Goal: Transaction & Acquisition: Purchase product/service

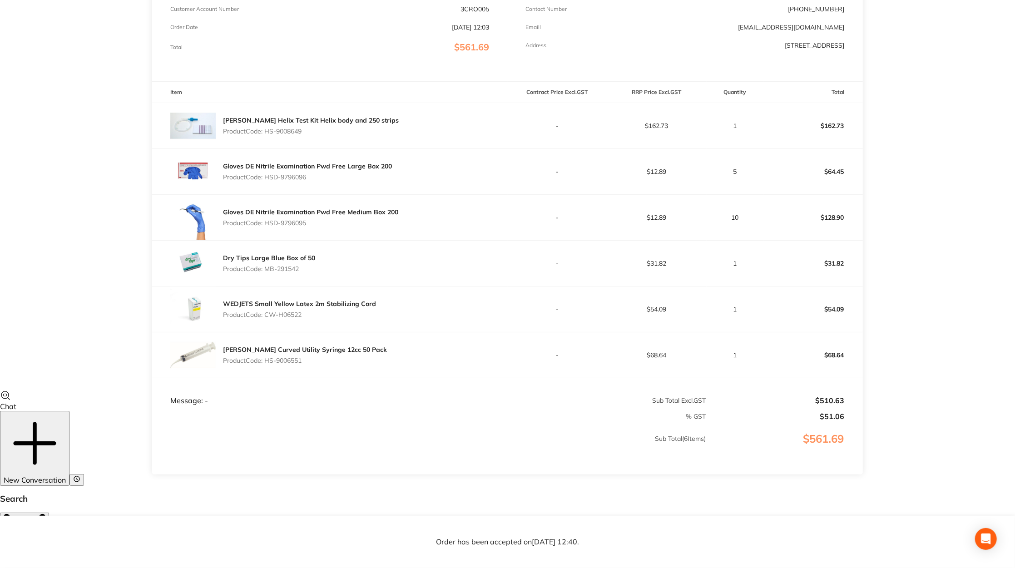
scroll to position [167, 0]
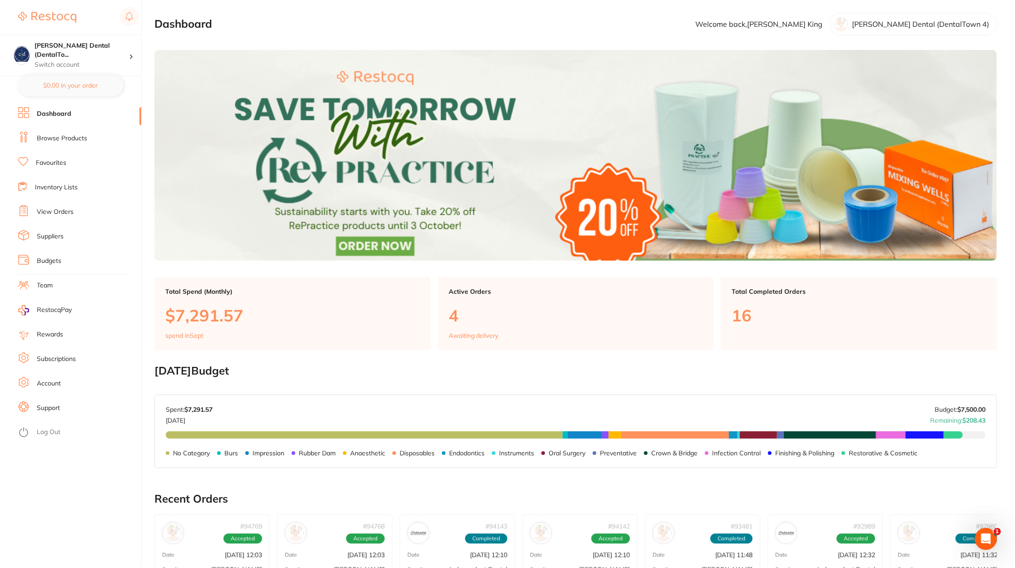
click at [68, 136] on link "Browse Products" at bounding box center [62, 138] width 50 height 9
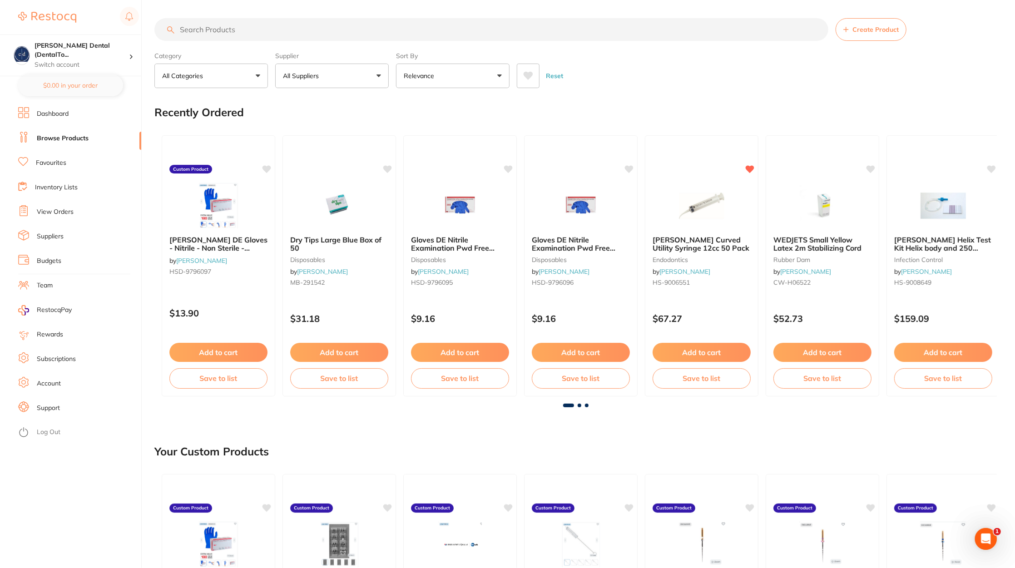
click at [57, 211] on link "View Orders" at bounding box center [55, 212] width 37 height 9
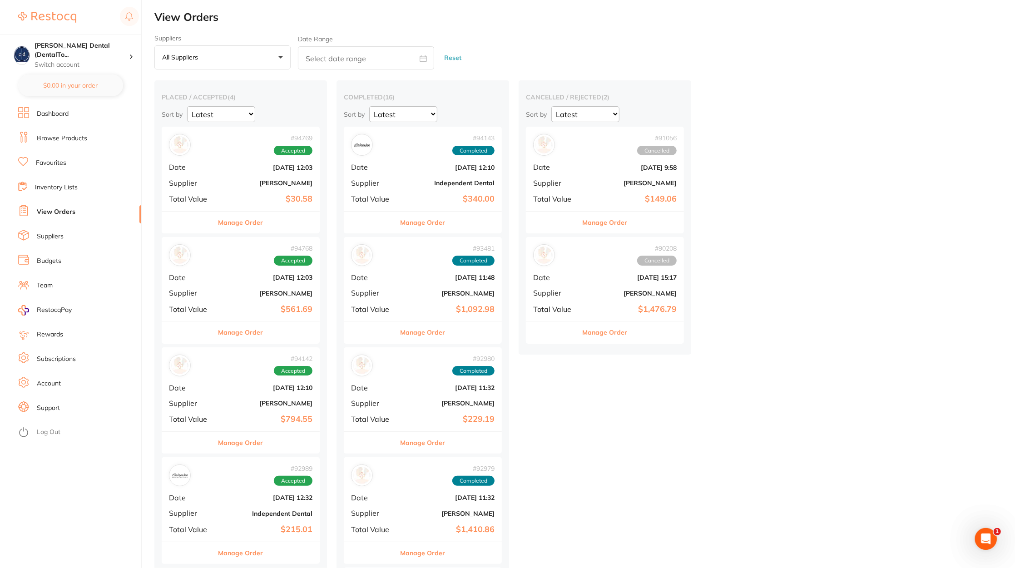
click at [221, 194] on div "# 94769 Accepted Date Sept 26 2025, 12:03 Supplier Henry Schein Halas Total Val…" at bounding box center [241, 169] width 158 height 84
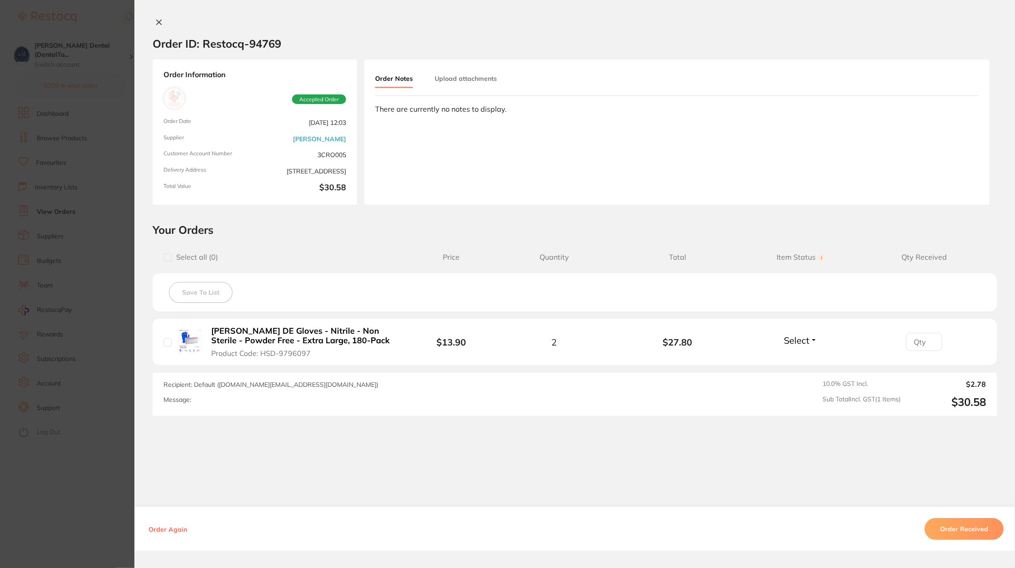
click at [336, 341] on b "Henry Schein DE Gloves - Nitrile - Non Sterile - Powder Free - Extra Large, 180…" at bounding box center [302, 335] width 183 height 19
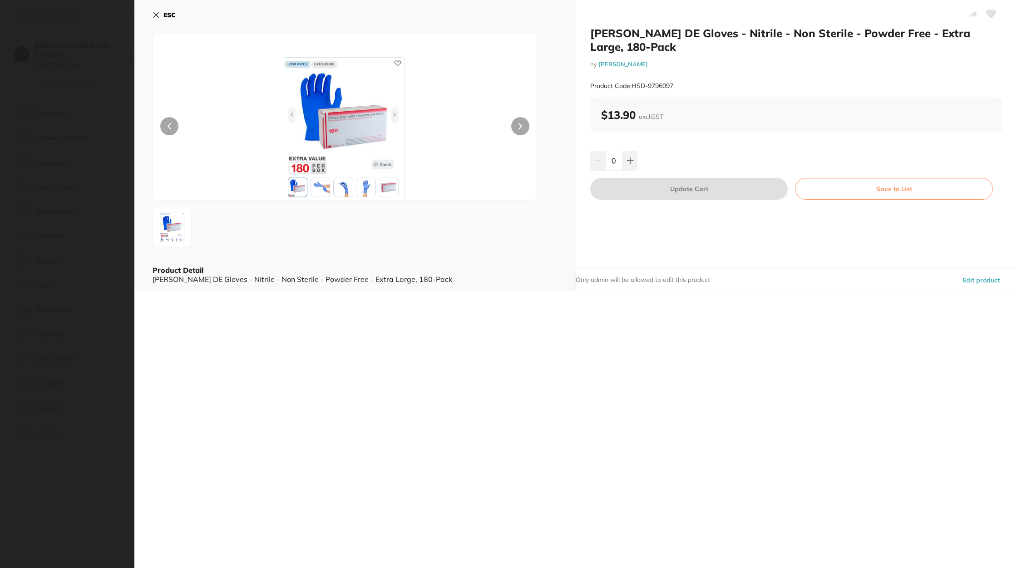
drag, startPoint x: 687, startPoint y: 84, endPoint x: 633, endPoint y: 86, distance: 54.1
type textarea "HSD-9796097"
click at [633, 86] on div "Product Code: HSD-9796097" at bounding box center [796, 86] width 412 height 22
copy small "HSD-9796097"
click at [155, 18] on icon at bounding box center [156, 14] width 7 height 7
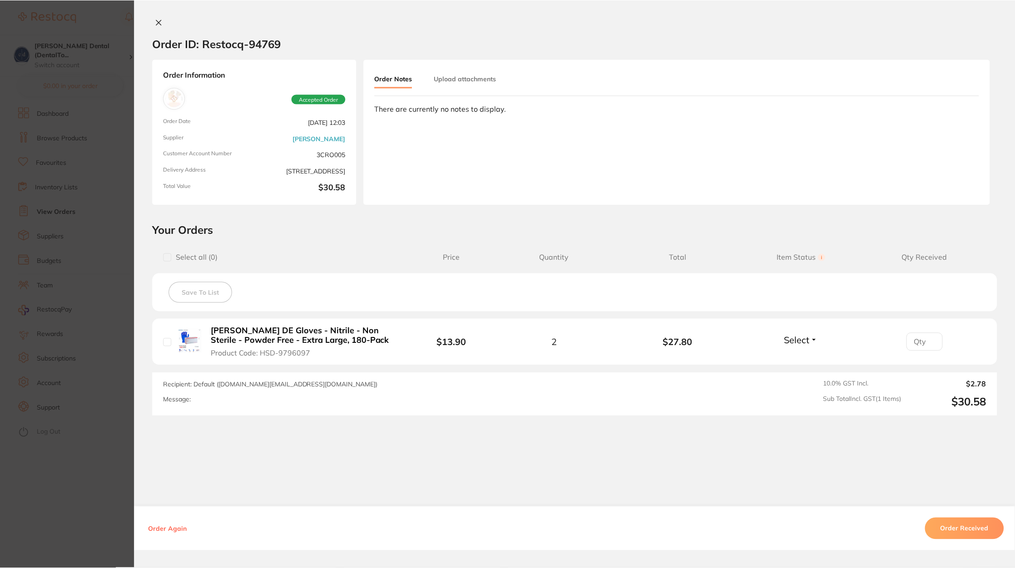
scroll to position [4, 0]
click at [159, 25] on icon at bounding box center [159, 22] width 5 height 5
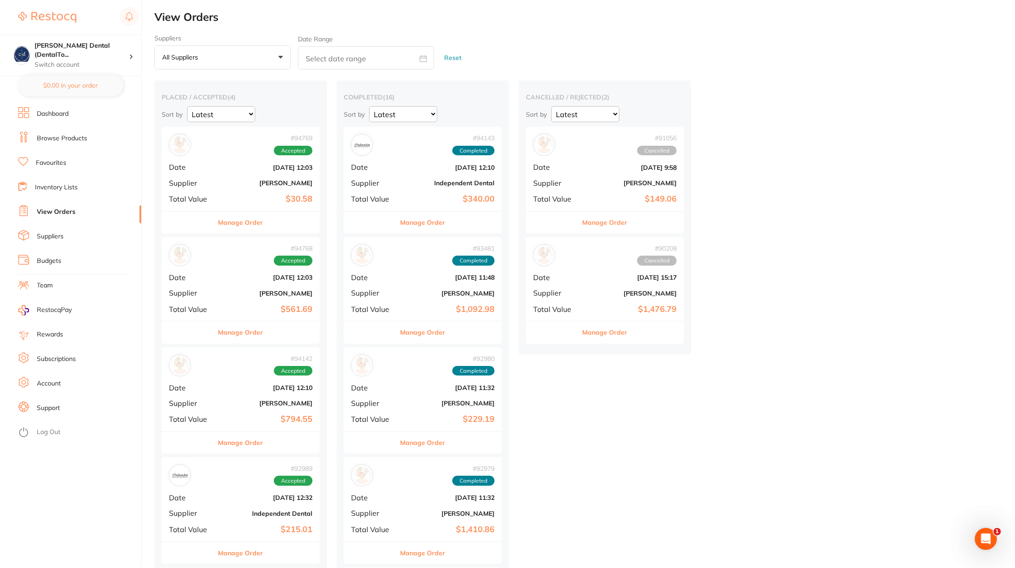
click at [81, 134] on link "Browse Products" at bounding box center [62, 138] width 50 height 9
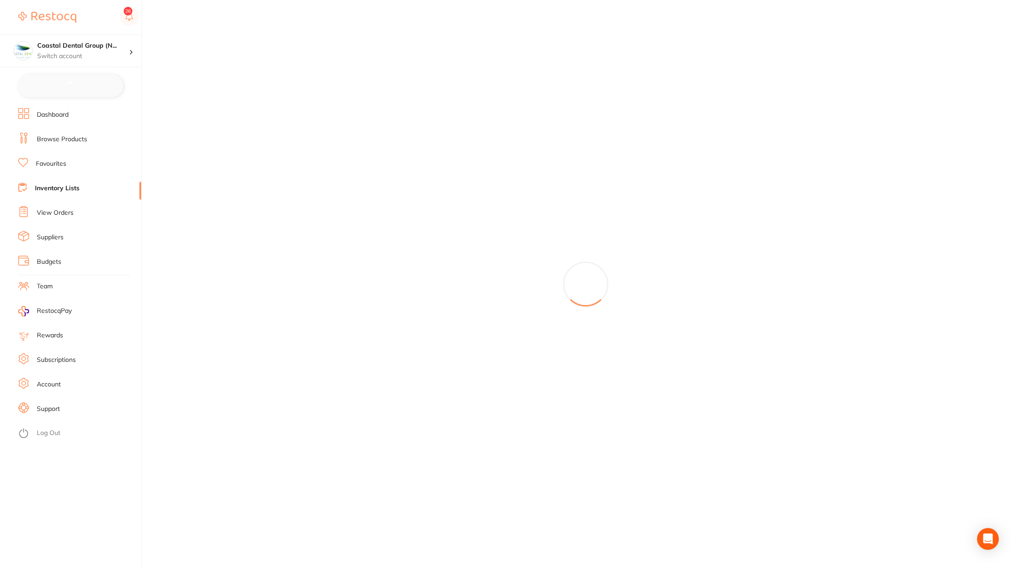
checkbox input "false"
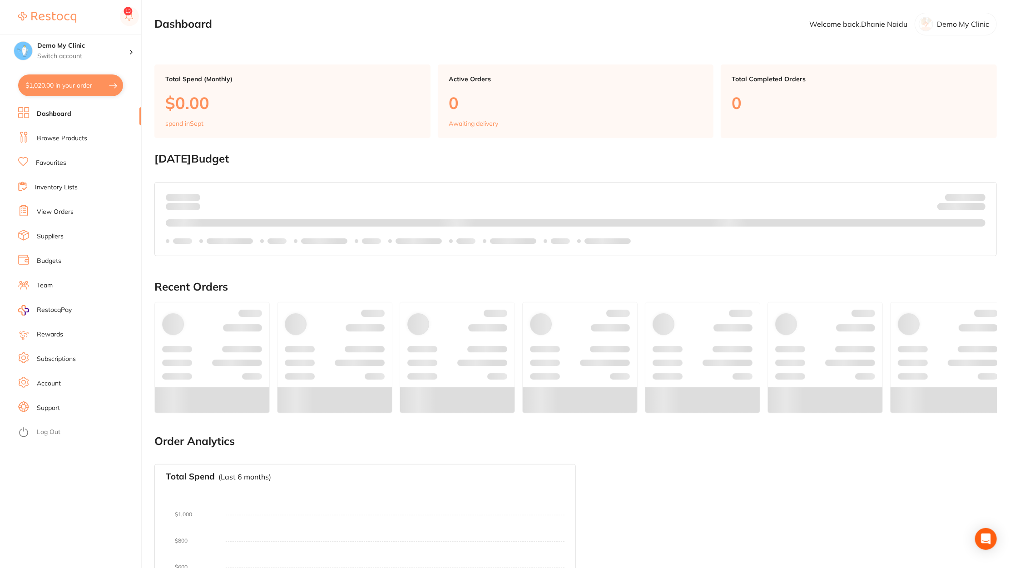
click at [82, 184] on li "Inventory Lists" at bounding box center [79, 188] width 123 height 14
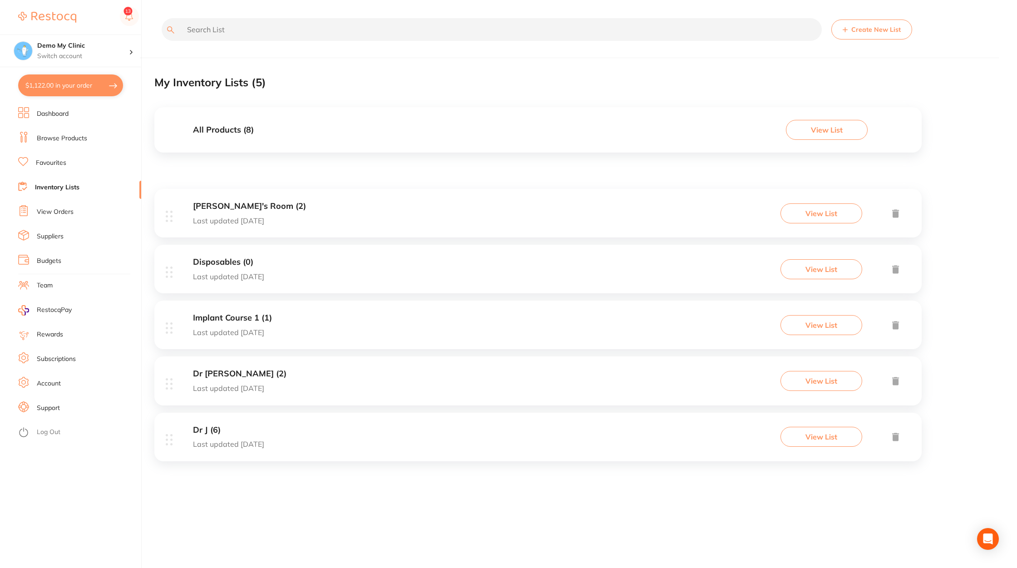
click at [402, 376] on div "Dr Meg (2) Last updated 18 days ago View List" at bounding box center [537, 380] width 767 height 49
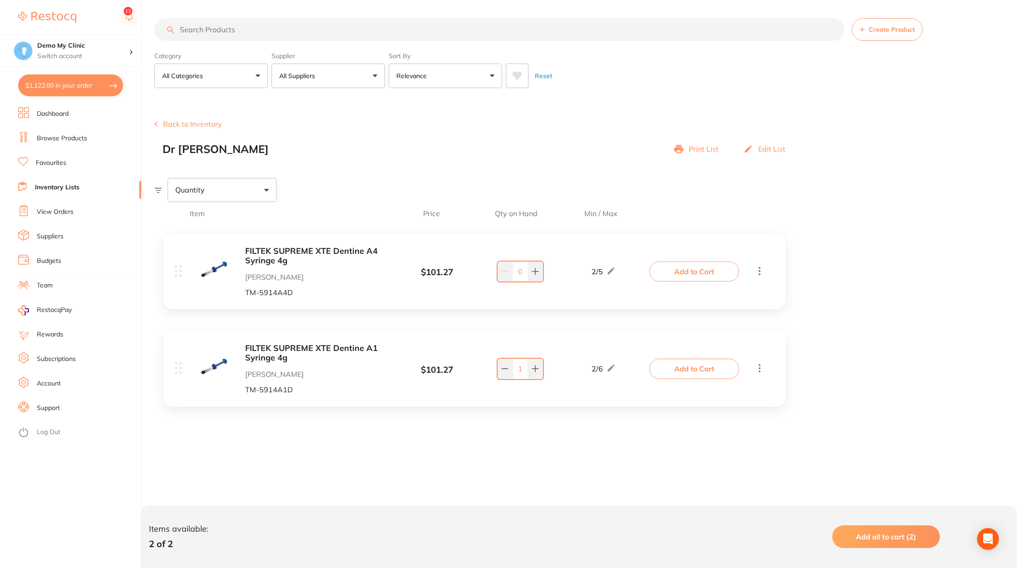
click at [513, 469] on div "Item Price Qty on Hand Min / Max FILTEK SUPREME XTE Dentine A4 Syringe 4g Adam …" at bounding box center [585, 340] width 863 height 276
click at [682, 271] on button "Add to Cart" at bounding box center [694, 272] width 90 height 20
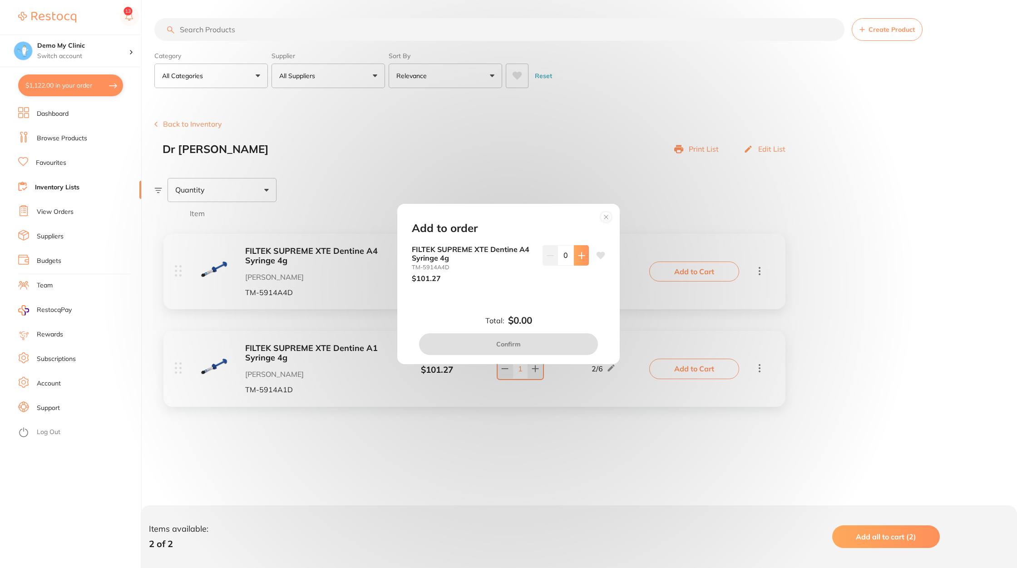
click at [578, 252] on icon at bounding box center [581, 255] width 7 height 7
type input "2"
click at [556, 347] on button "Confirm" at bounding box center [508, 344] width 179 height 22
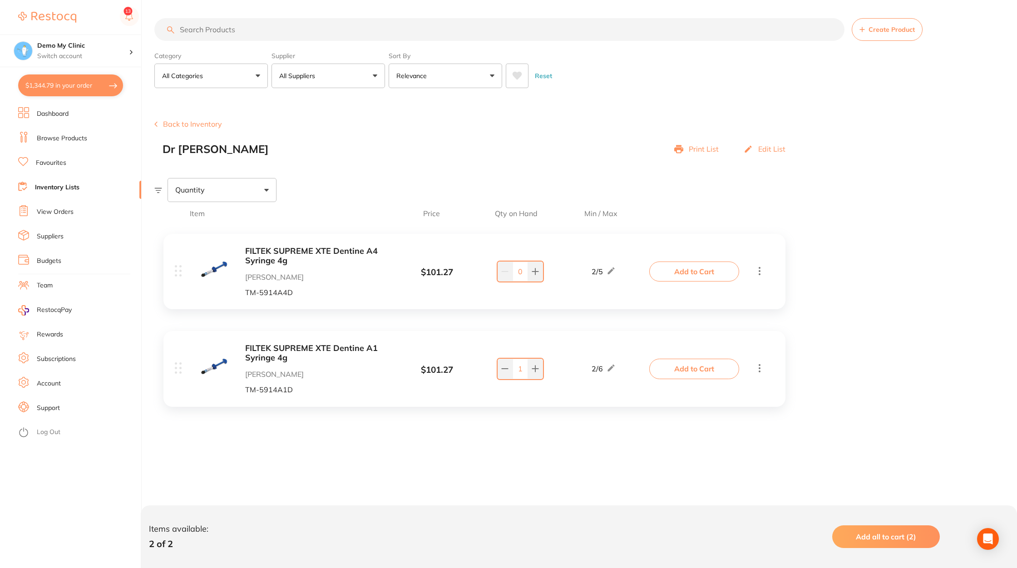
click at [713, 366] on button "Add to Cart" at bounding box center [694, 369] width 90 height 20
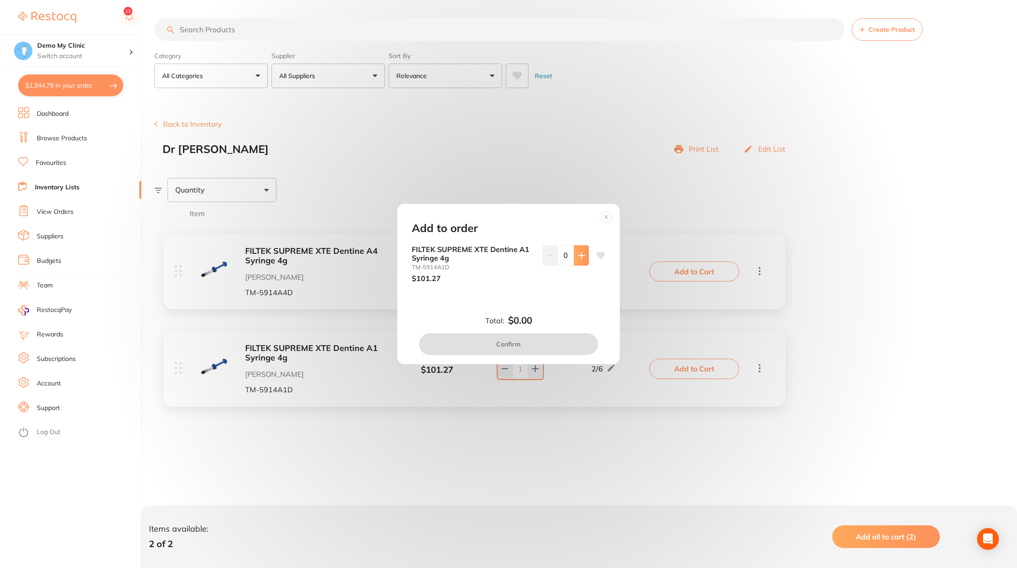
click at [578, 257] on icon at bounding box center [581, 255] width 7 height 7
type input "2"
click at [552, 347] on button "Confirm" at bounding box center [508, 344] width 179 height 22
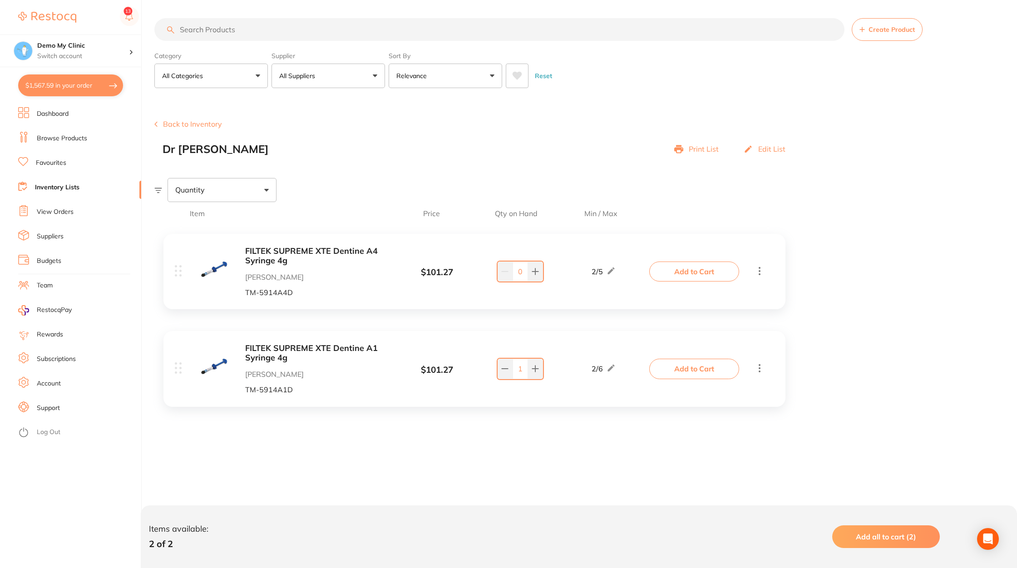
click at [86, 85] on button "$1,567.59 in your order" at bounding box center [70, 85] width 105 height 22
checkbox input "true"
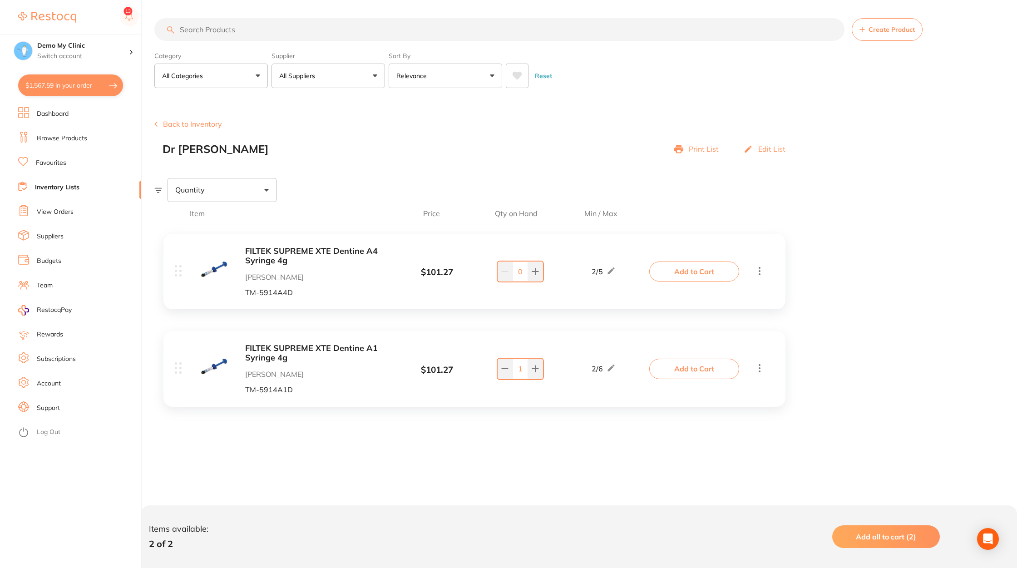
checkbox input "true"
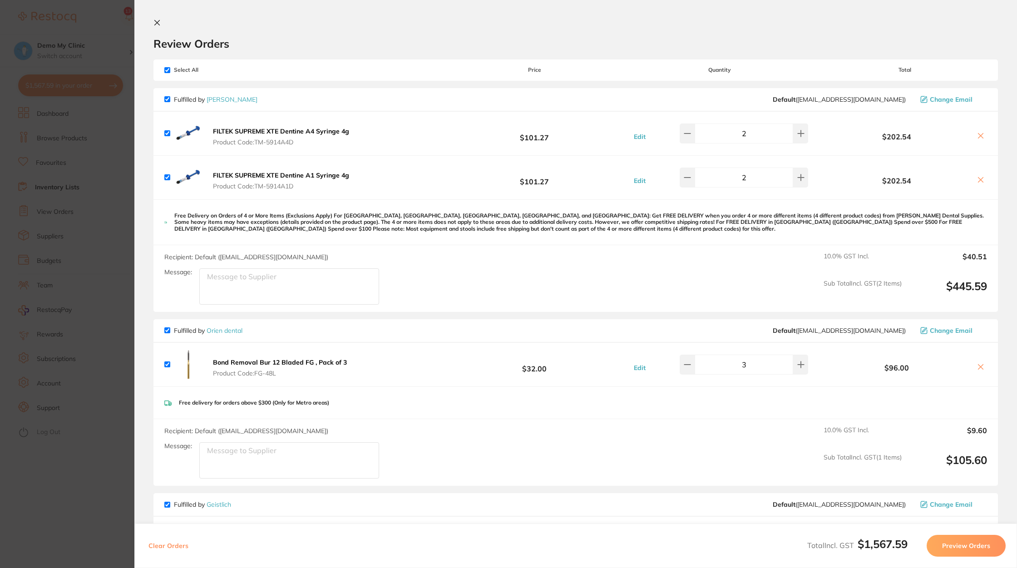
click at [172, 67] on span "Select All" at bounding box center [209, 70] width 91 height 6
click at [168, 68] on input "checkbox" at bounding box center [167, 70] width 6 height 6
checkbox input "false"
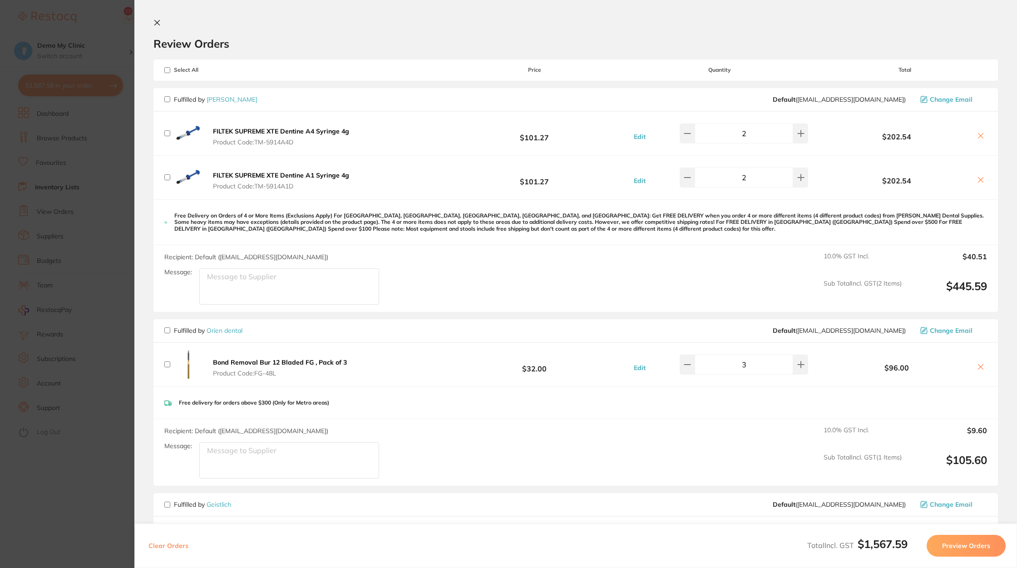
checkbox input "false"
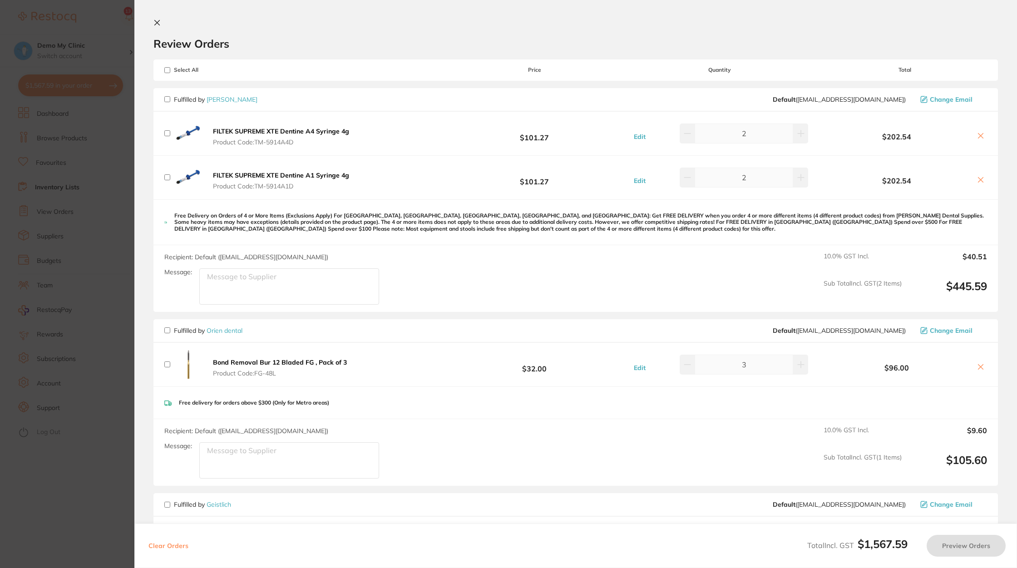
click at [168, 97] on input "checkbox" at bounding box center [167, 99] width 6 height 6
checkbox input "true"
click at [979, 547] on button "Preview Orders" at bounding box center [966, 546] width 79 height 22
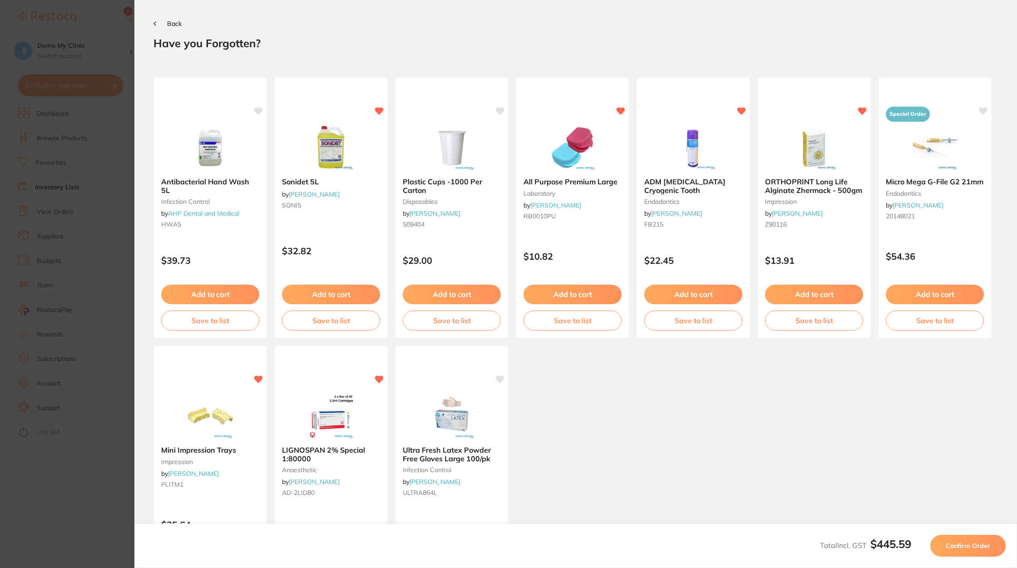
click at [974, 538] on button "Confirm Order" at bounding box center [967, 546] width 75 height 22
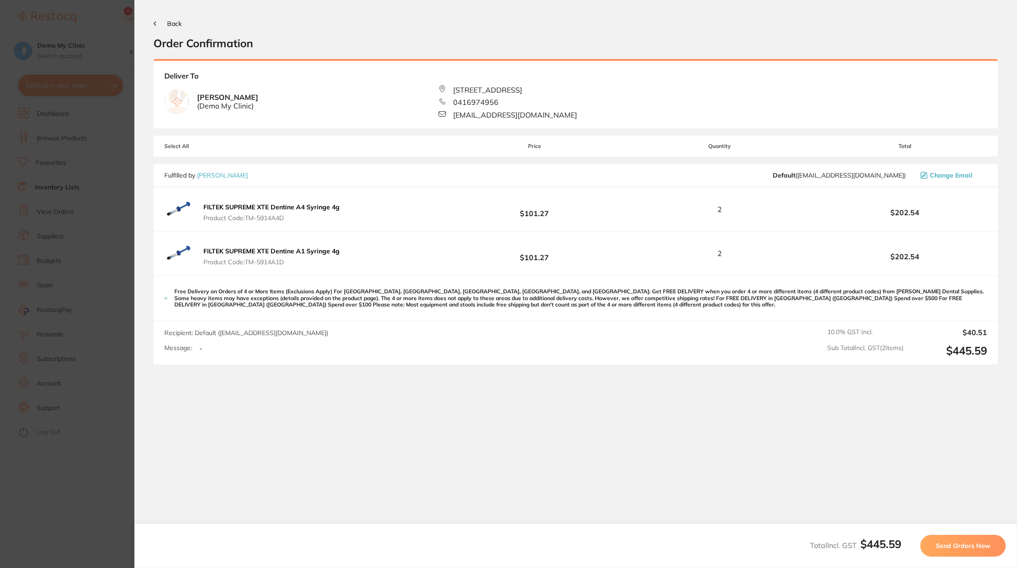
click at [974, 538] on button "Send Orders Now" at bounding box center [962, 546] width 85 height 22
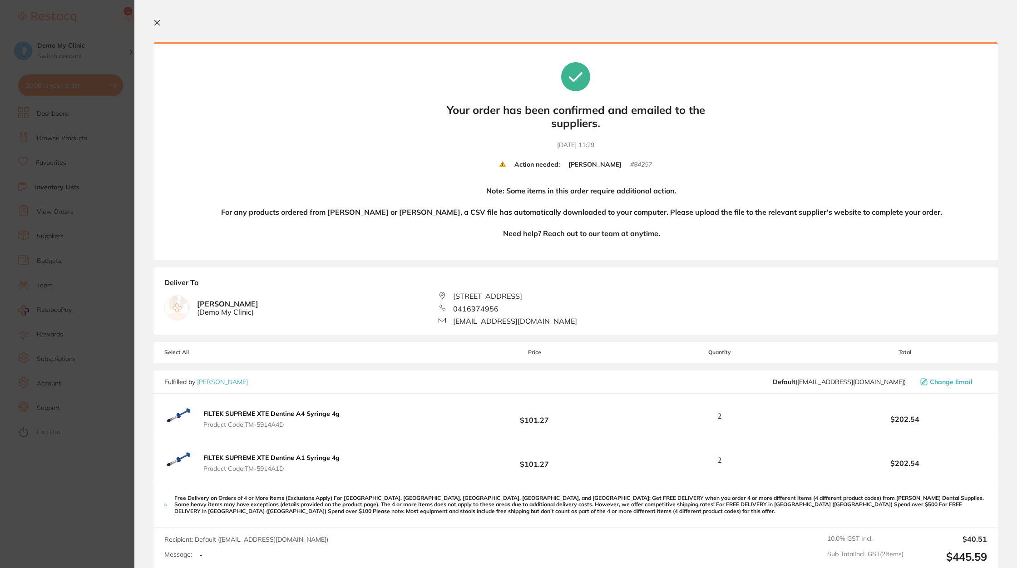
click at [74, 165] on section "Update RRP Set your pre negotiated price for this item. Item Agreed RRP (excl. …" at bounding box center [508, 284] width 1017 height 568
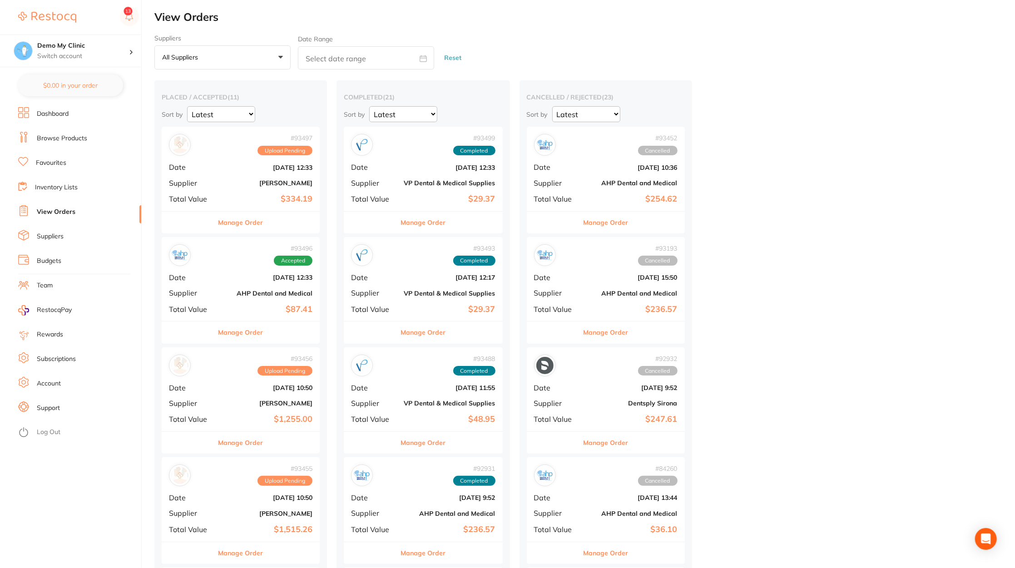
click at [67, 216] on link "View Orders" at bounding box center [56, 212] width 39 height 9
click at [245, 191] on div "# 93497 Upload Pending Date Sept 11 2025, 12:33 Supplier Adam Dental Total Valu…" at bounding box center [241, 169] width 158 height 84
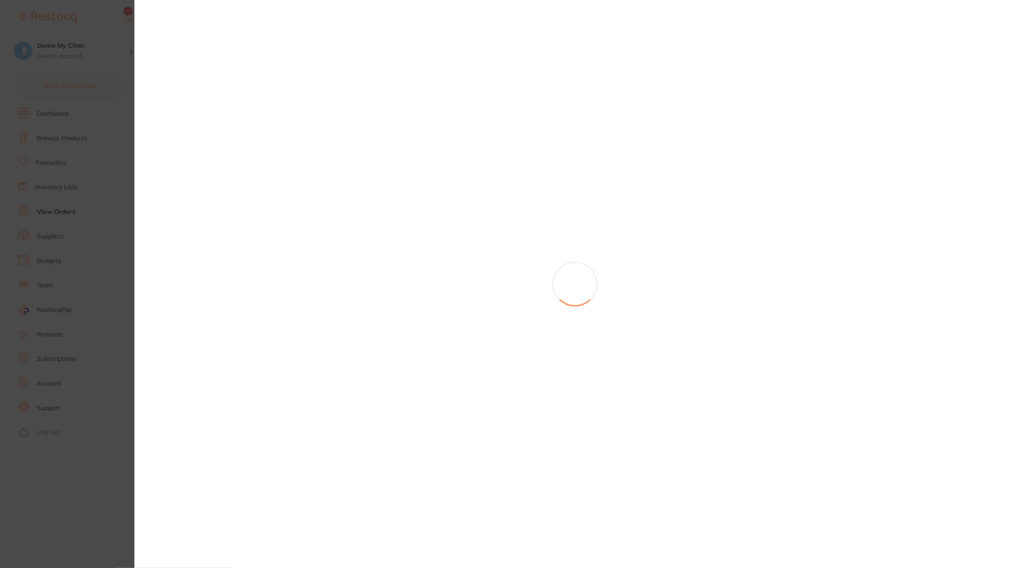
checkbox input "false"
click at [61, 260] on section at bounding box center [507, 284] width 1015 height 568
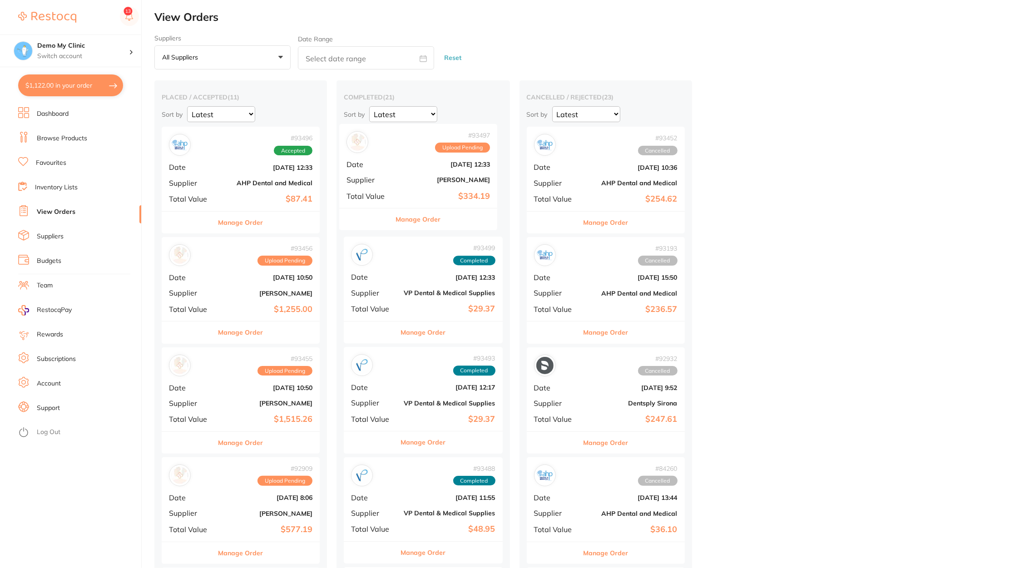
drag, startPoint x: 224, startPoint y: 192, endPoint x: 411, endPoint y: 189, distance: 187.5
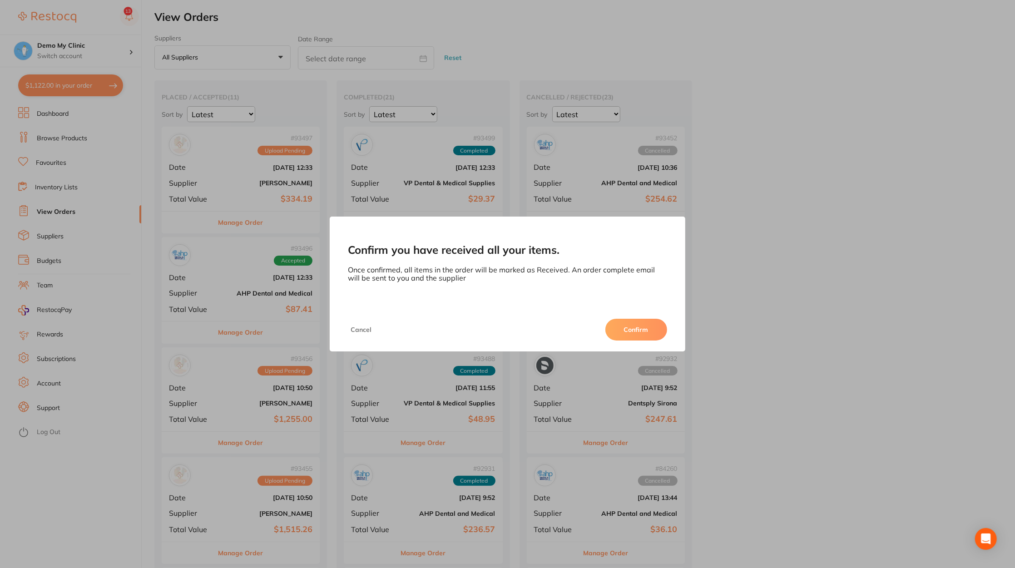
click at [640, 335] on button "Confirm" at bounding box center [636, 330] width 62 height 22
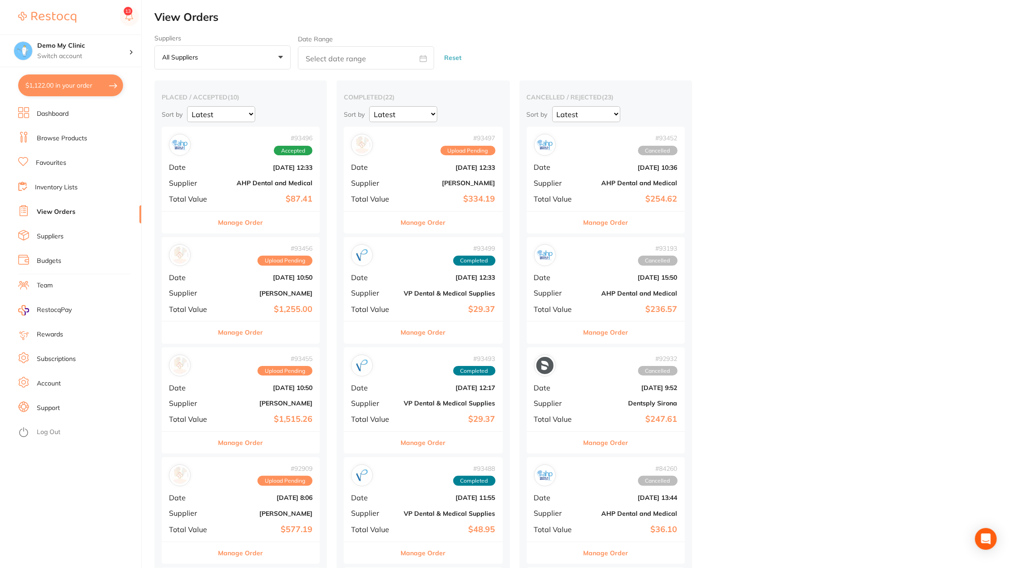
click at [68, 188] on link "Inventory Lists" at bounding box center [56, 187] width 43 height 9
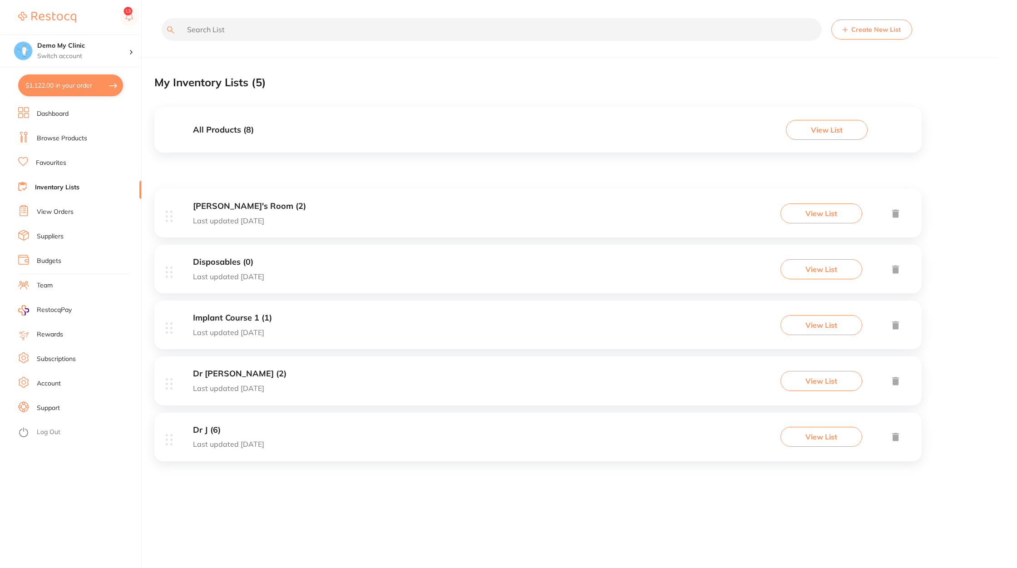
click at [333, 392] on div "Dr Meg (2) Last updated 18 days ago View List" at bounding box center [537, 380] width 767 height 49
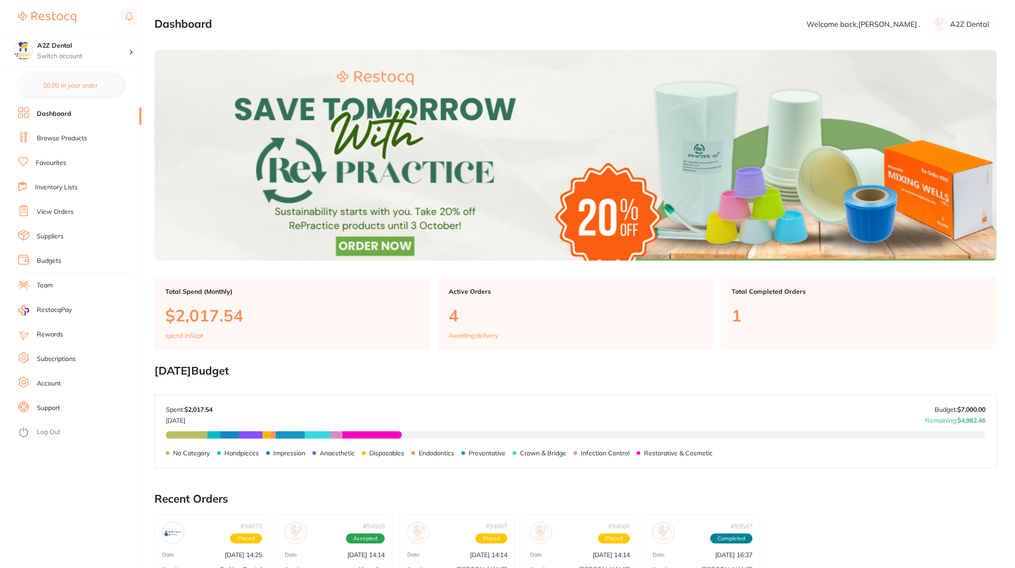
click at [77, 208] on li "View Orders" at bounding box center [79, 212] width 123 height 14
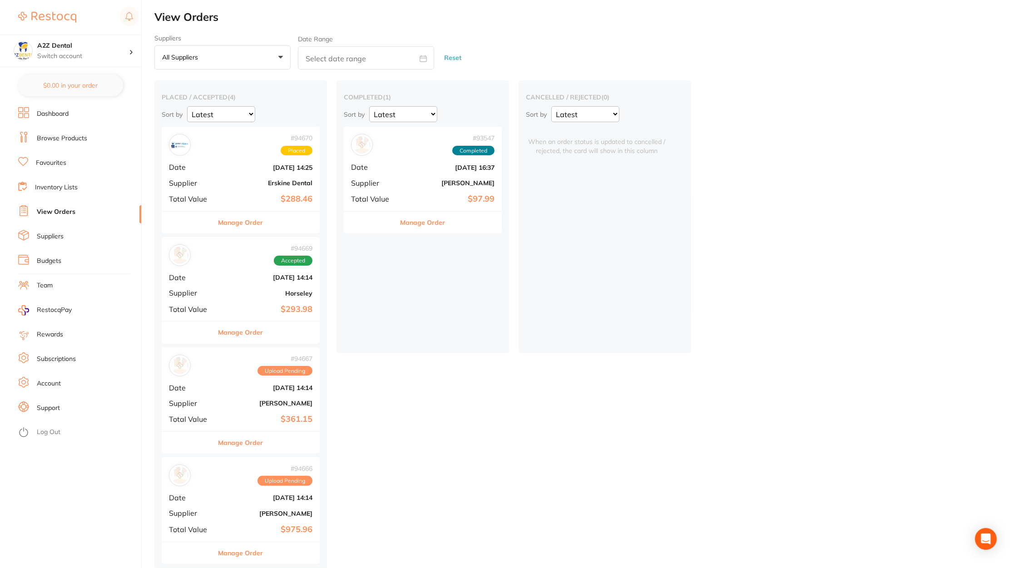
click at [418, 185] on b "[PERSON_NAME]" at bounding box center [449, 182] width 91 height 7
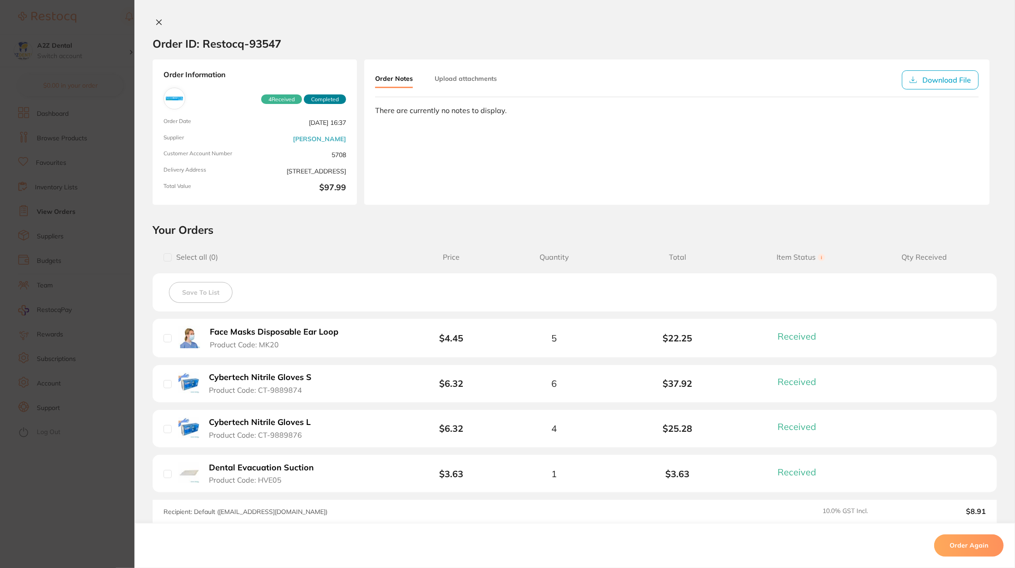
drag, startPoint x: 306, startPoint y: 350, endPoint x: 321, endPoint y: 351, distance: 15.5
click at [320, 351] on li "Face Masks Disposable Ear Loop Product Code: MK20 $4.45 5 $22.25 Received Recei…" at bounding box center [575, 338] width 844 height 39
click at [95, 520] on section "Order ID: Restocq- 93547 Order Information 4 Received Completed Order Date [DAT…" at bounding box center [507, 284] width 1015 height 568
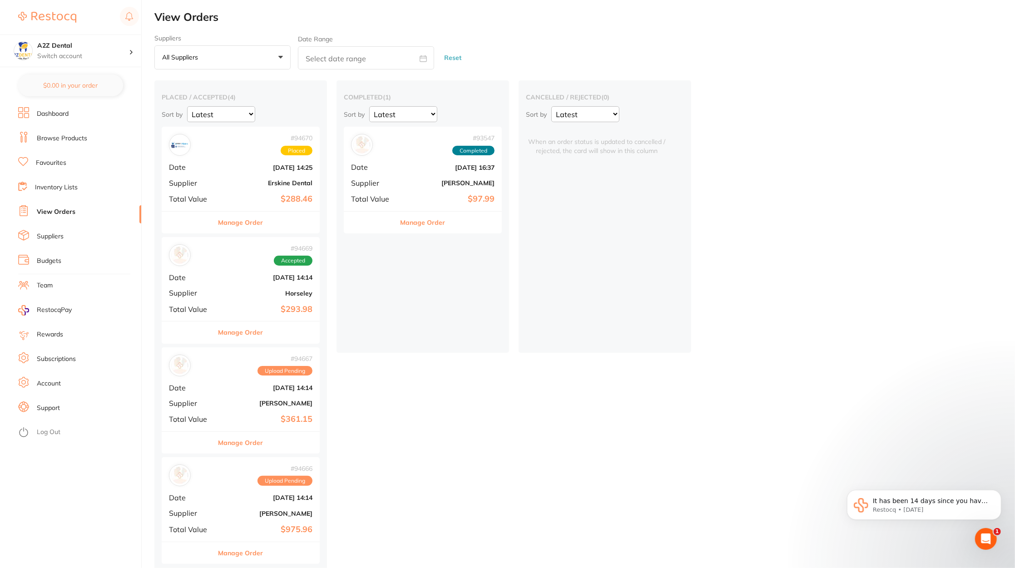
click at [410, 175] on div "# 93547 Completed Date [DATE] 16:37 Supplier [PERSON_NAME] Total Value $97.99" at bounding box center [423, 169] width 158 height 84
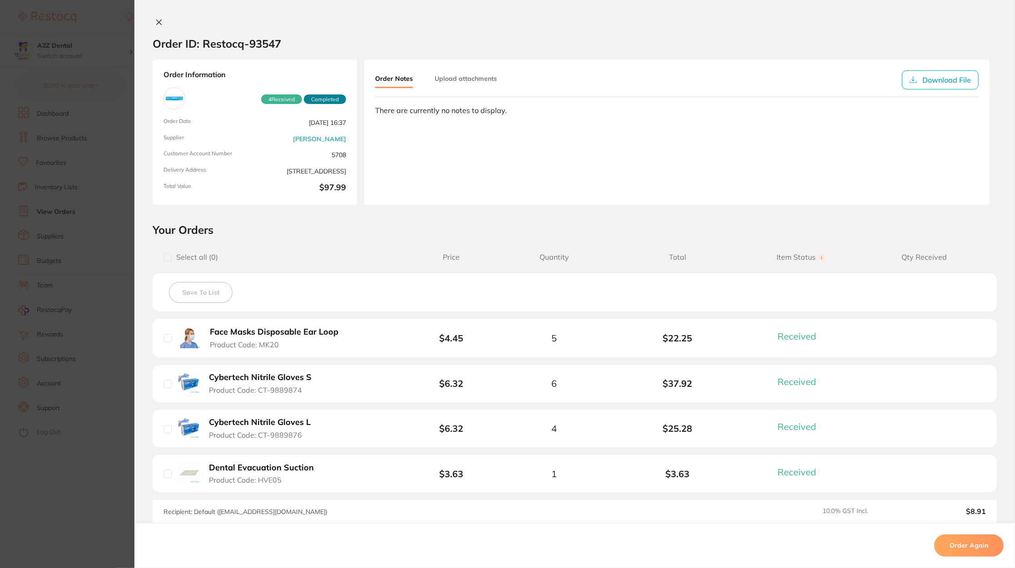
drag, startPoint x: 258, startPoint y: 346, endPoint x: 357, endPoint y: 365, distance: 100.9
click at [357, 365] on ul "Face Masks Disposable Ear Loop Product Code: MK20 $4.45 5 $22.25 Received Recei…" at bounding box center [575, 406] width 844 height 174
click at [40, 479] on section "Order ID: Restocq- 93547 Order Information 4 Received Completed Order Date Sept…" at bounding box center [507, 284] width 1015 height 568
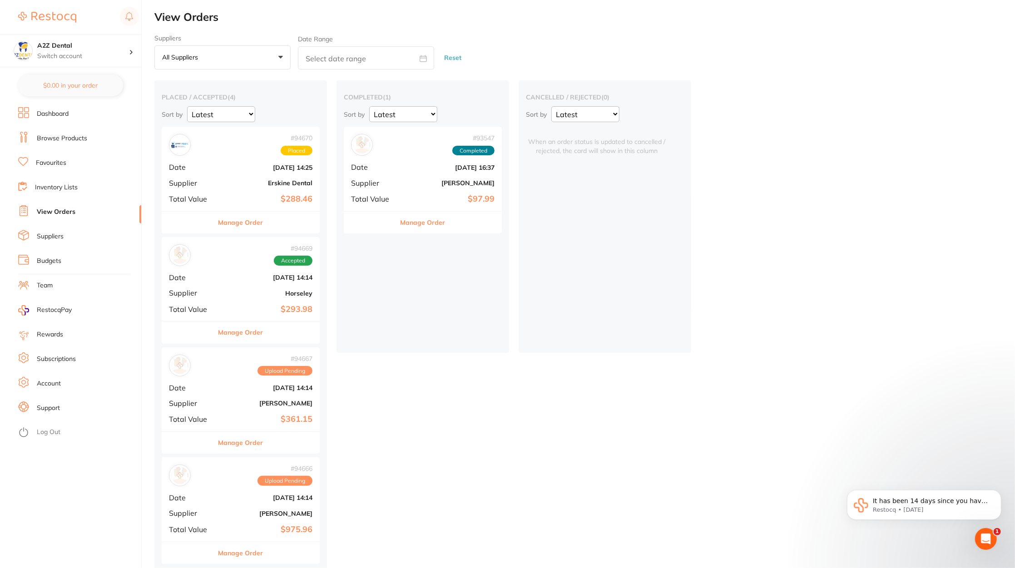
click at [75, 188] on link "Inventory Lists" at bounding box center [56, 187] width 43 height 9
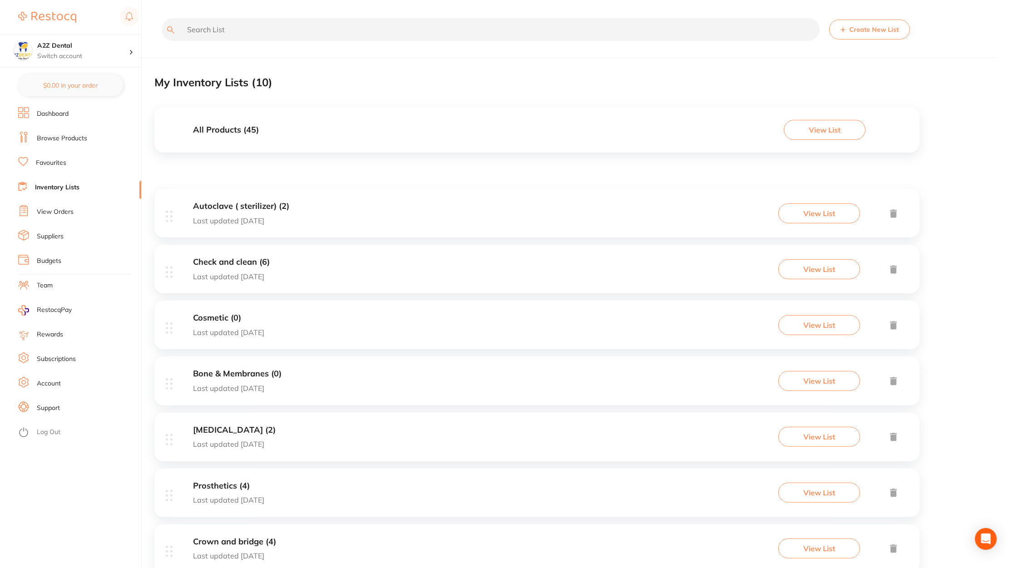
click at [369, 38] on input "text" at bounding box center [491, 29] width 658 height 23
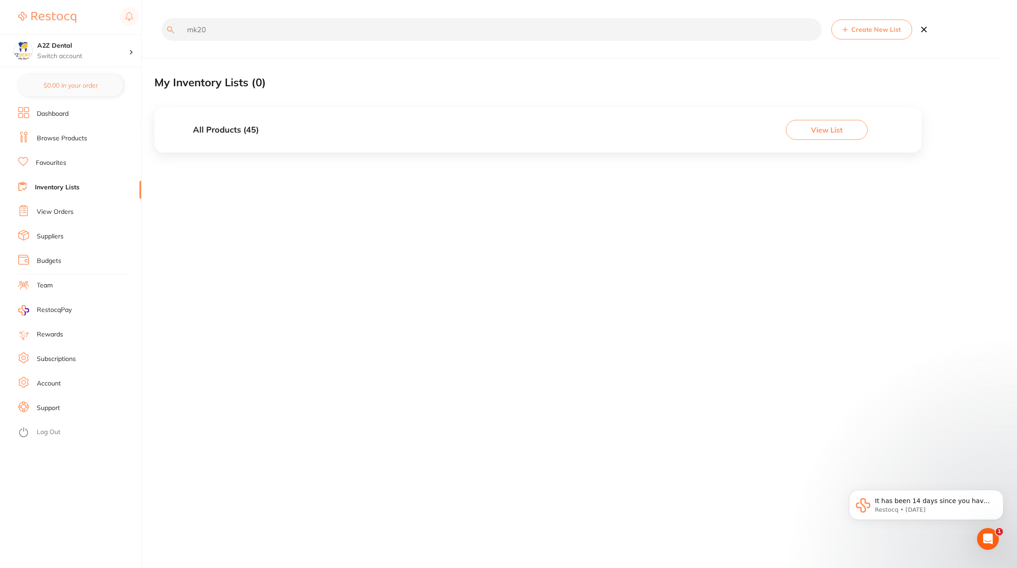
type input "mk20"
click at [841, 134] on button "View List" at bounding box center [827, 130] width 82 height 20
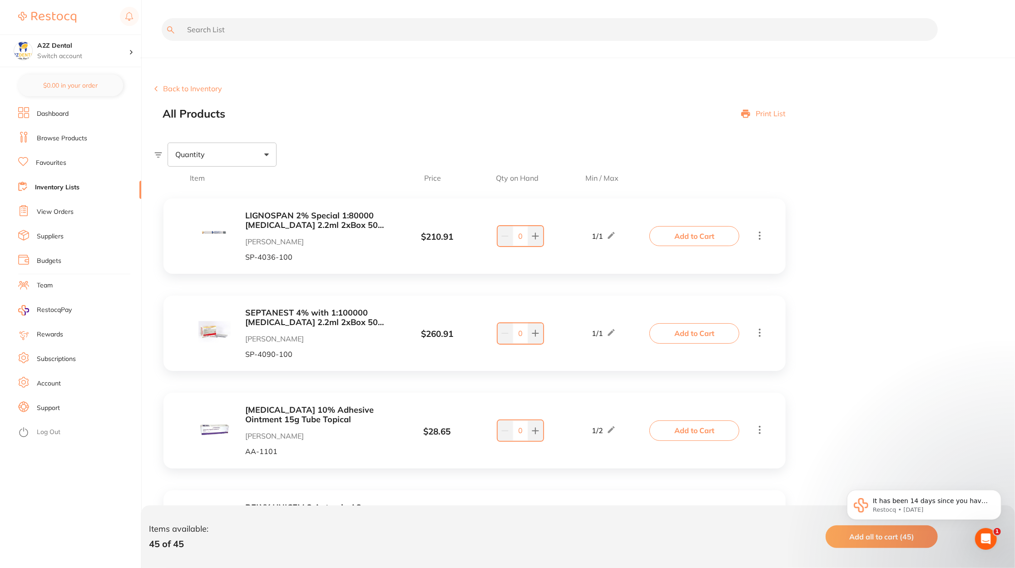
click at [447, 30] on input "text" at bounding box center [550, 29] width 776 height 23
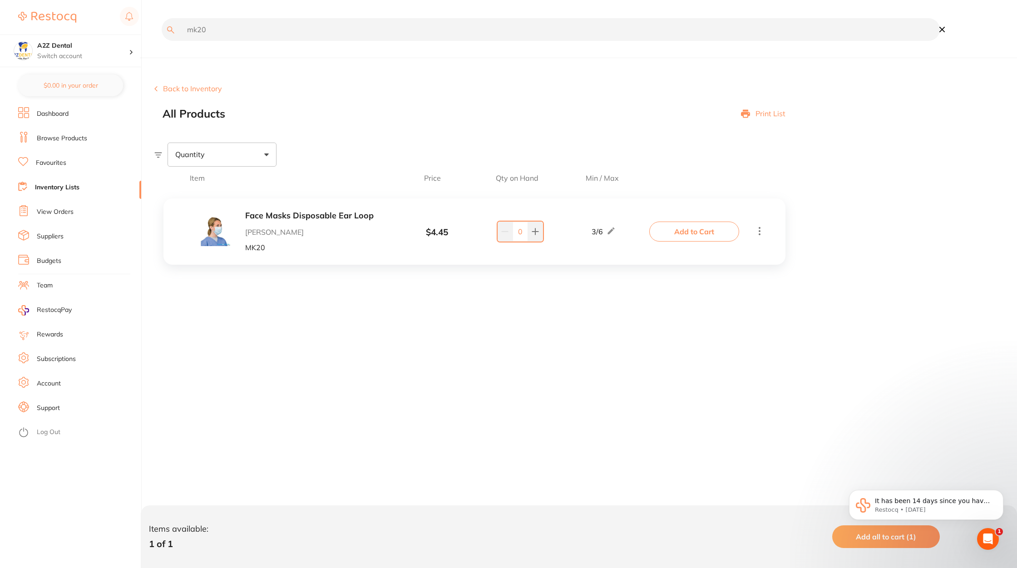
type input "mk20"
click at [157, 93] on div "Back to Inventory All Products Print List" at bounding box center [585, 101] width 863 height 35
click at [166, 89] on button "Back to Inventory" at bounding box center [188, 88] width 68 height 8
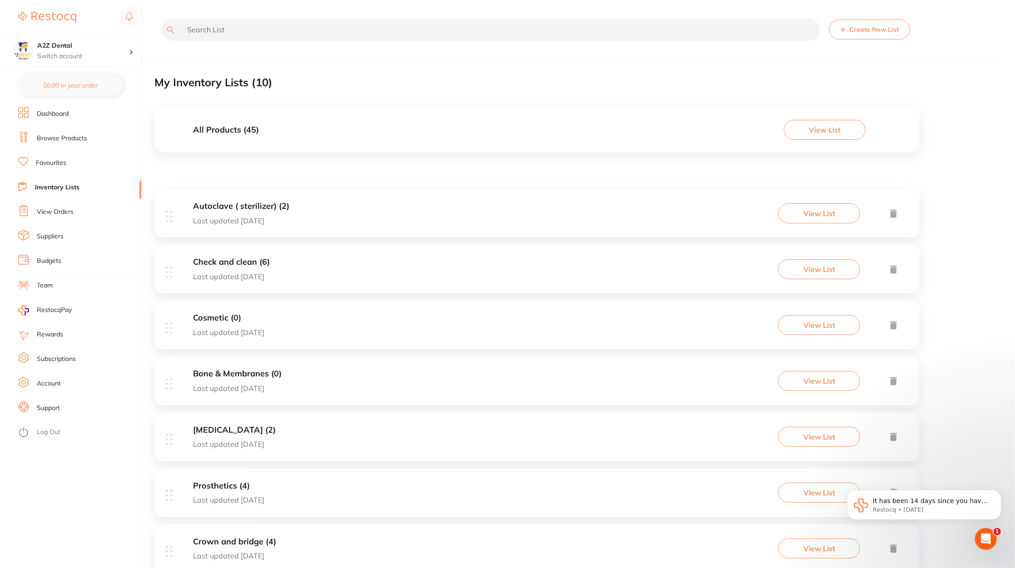
click at [65, 208] on link "View Orders" at bounding box center [55, 212] width 37 height 9
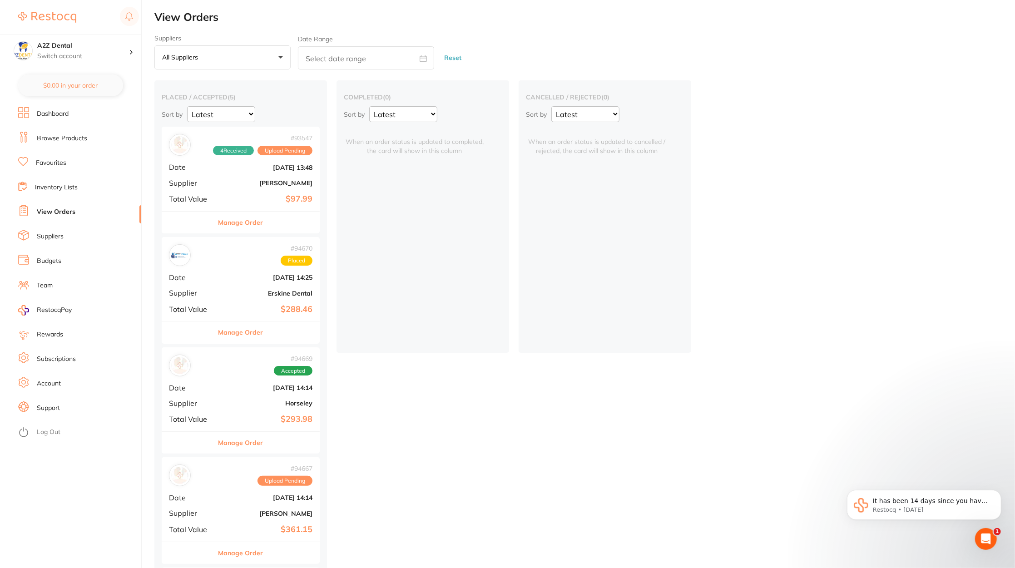
click at [234, 183] on b "[PERSON_NAME]" at bounding box center [267, 182] width 91 height 7
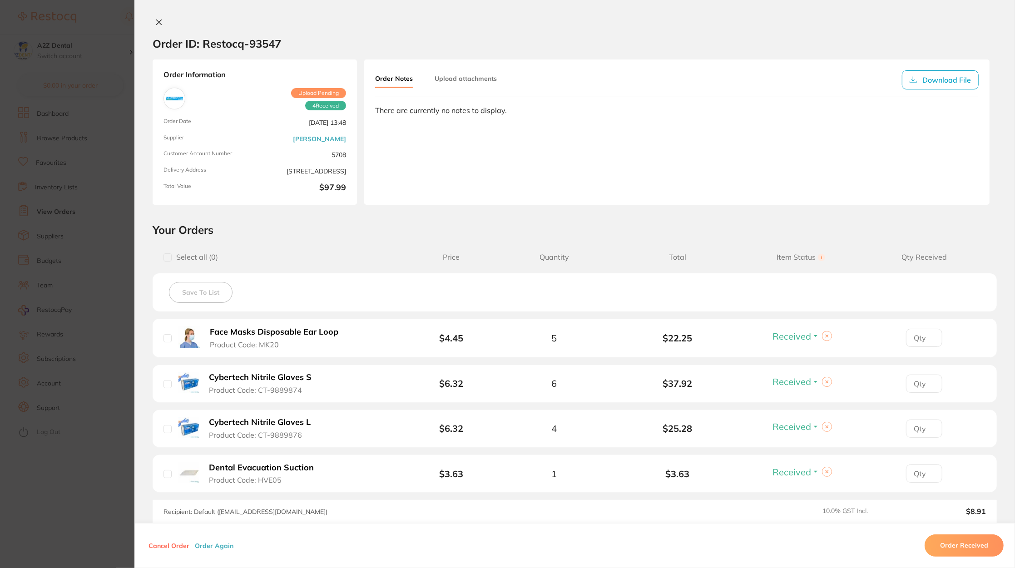
click at [159, 27] on button at bounding box center [159, 23] width 13 height 10
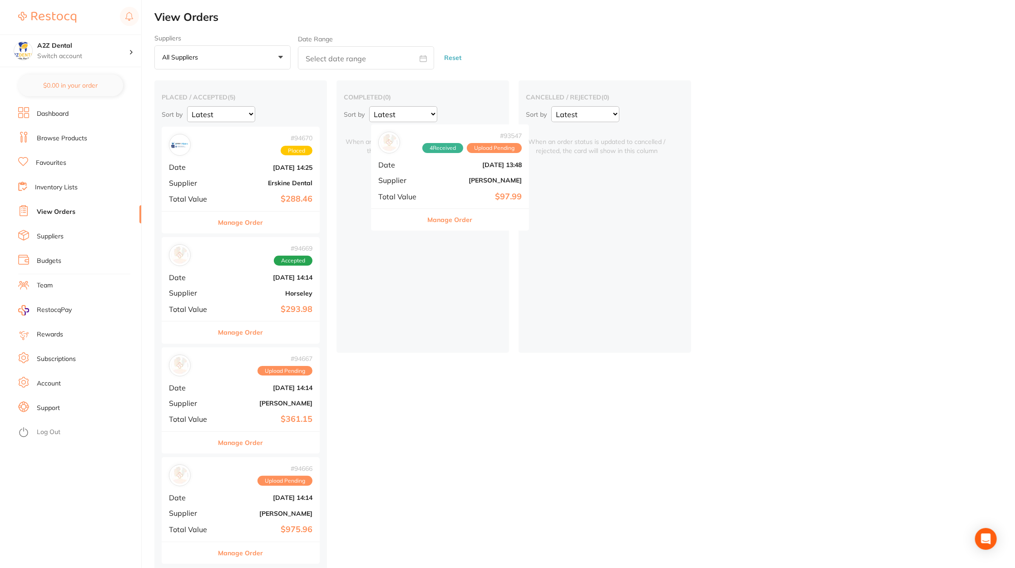
drag, startPoint x: 203, startPoint y: 184, endPoint x: 405, endPoint y: 181, distance: 202.1
click at [405, 181] on div "placed / accepted ( 5 ) Sort by Latest Notification # 93547 4 Received Upload P…" at bounding box center [584, 382] width 860 height 604
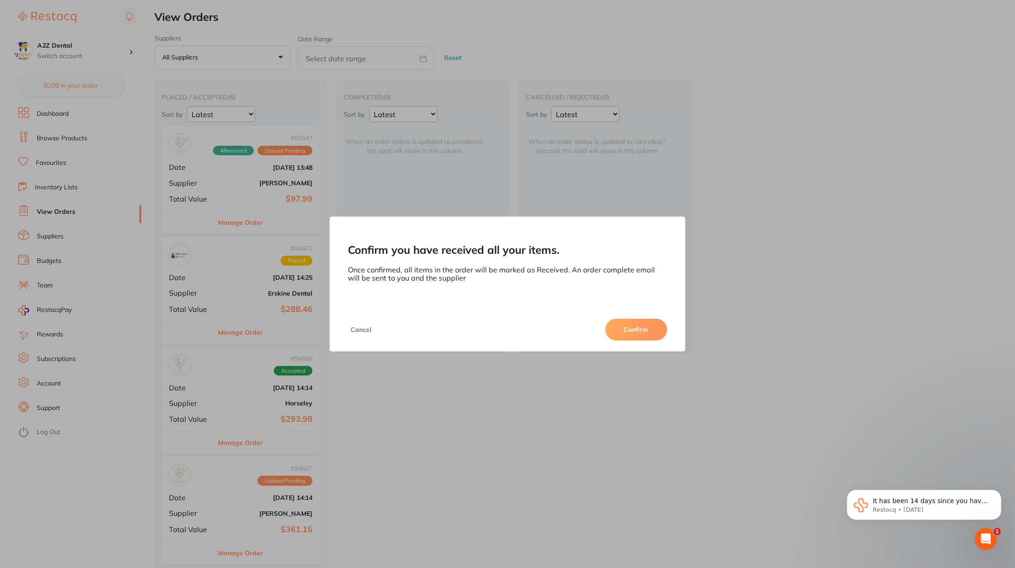
click at [638, 327] on button "Confirm" at bounding box center [636, 330] width 62 height 22
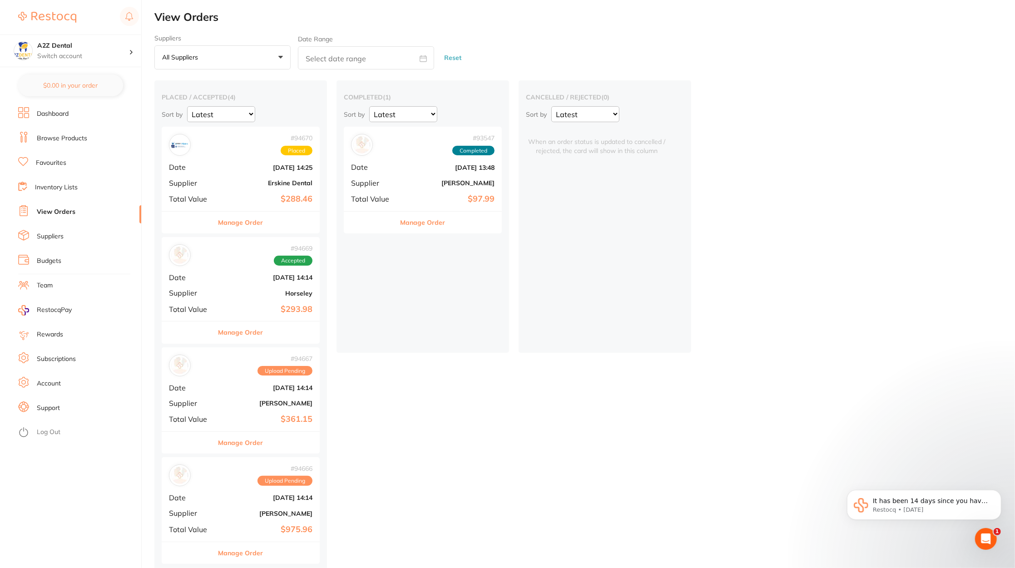
click at [69, 194] on li "Inventory Lists" at bounding box center [79, 188] width 123 height 14
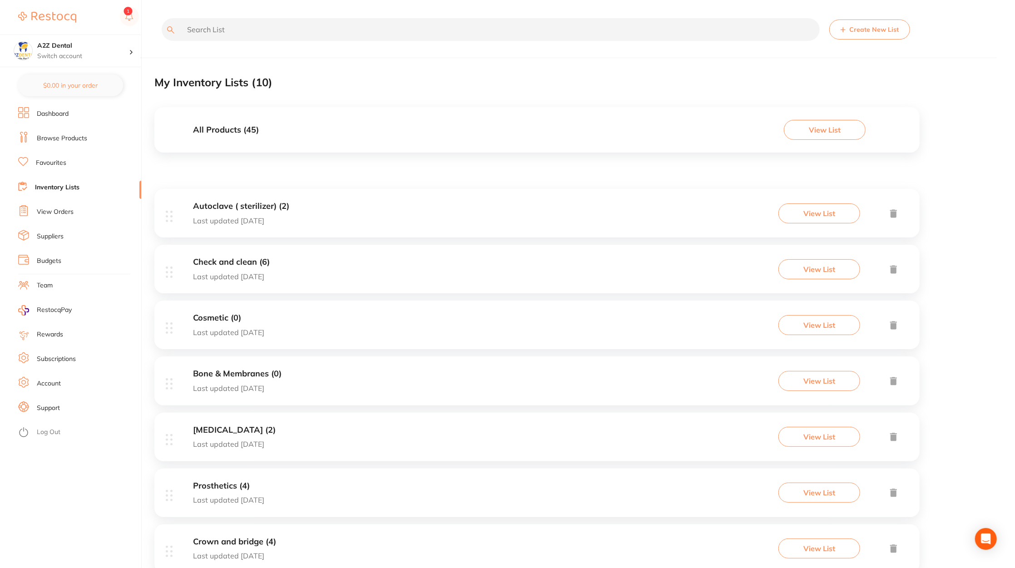
click at [330, 122] on div "All Products ( 45 ) View List" at bounding box center [536, 129] width 765 height 45
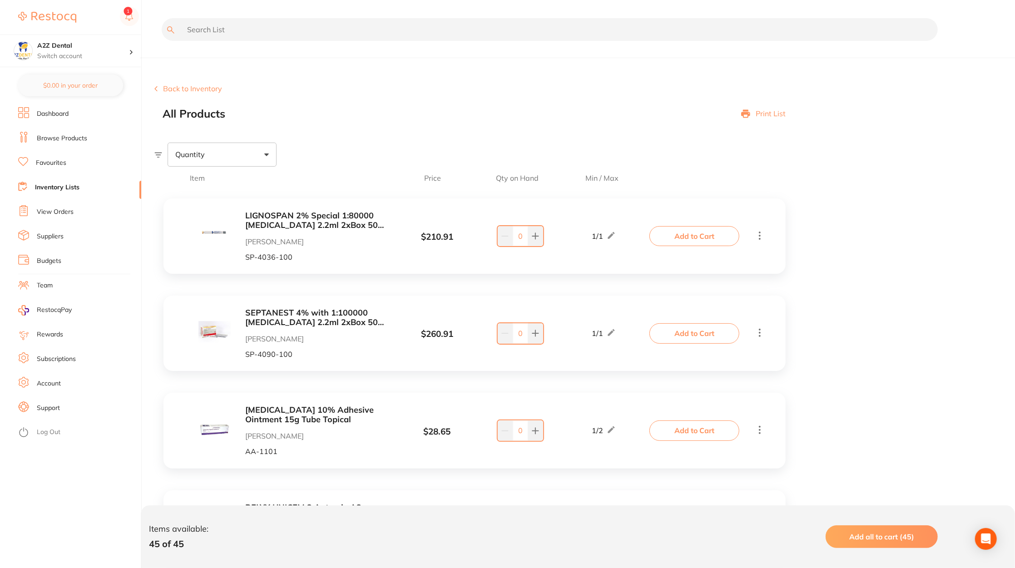
click at [320, 30] on input "text" at bounding box center [550, 29] width 776 height 23
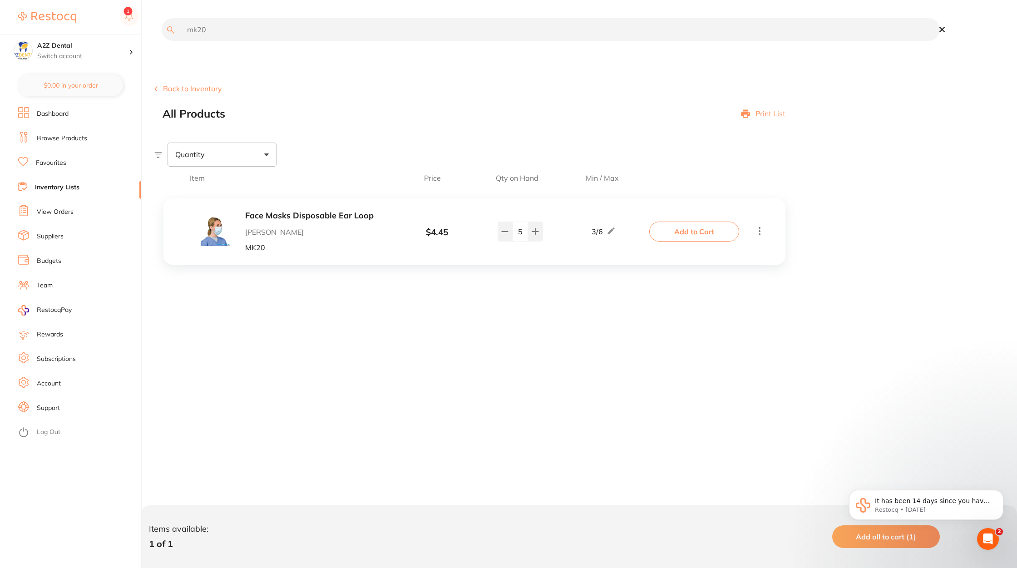
type input "mk20"
type textarea "mk20"
drag, startPoint x: 309, startPoint y: 25, endPoint x: 128, endPoint y: 33, distance: 181.4
click at [128, 33] on div "$1,122.00 A2Z Dental Switch account A2Z Dental $0.00 in your order Dashboard Br…" at bounding box center [508, 284] width 1017 height 568
paste input "ct-9889874"
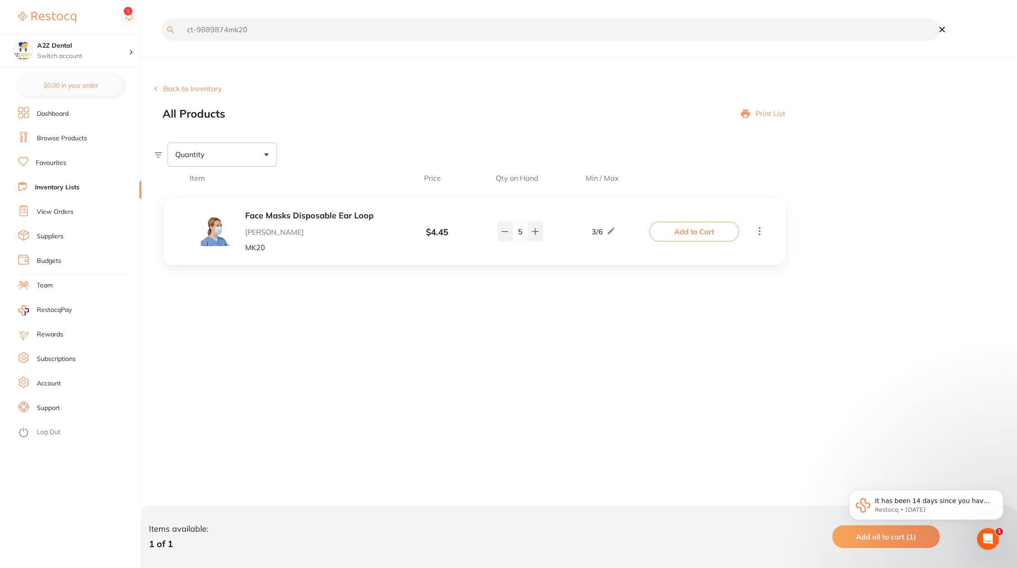
paste input "text"
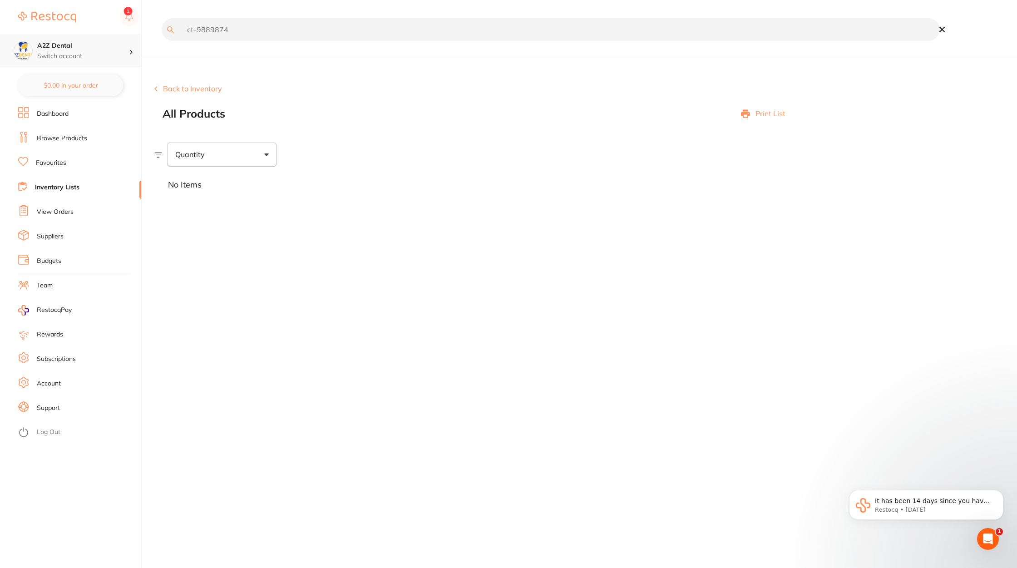
drag, startPoint x: 244, startPoint y: 35, endPoint x: 132, endPoint y: 35, distance: 112.6
click at [132, 35] on div "$1,122.00 A2Z Dental Switch account A2Z Dental $0.00 in your order Dashboard Br…" at bounding box center [508, 284] width 1017 height 568
paste input "ct-9889876"
paste input "text"
drag, startPoint x: 382, startPoint y: 30, endPoint x: 130, endPoint y: 11, distance: 252.2
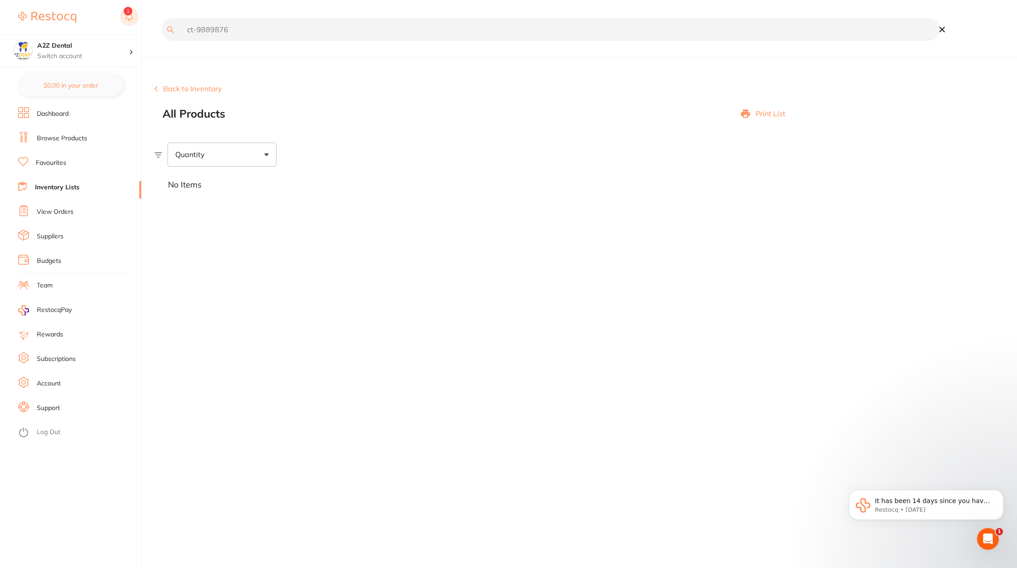
click at [130, 11] on div "$1,122.00 A2Z Dental Switch account A2Z Dental $0.00 in your order Dashboard Br…" at bounding box center [508, 284] width 1017 height 568
paste input "hve05"
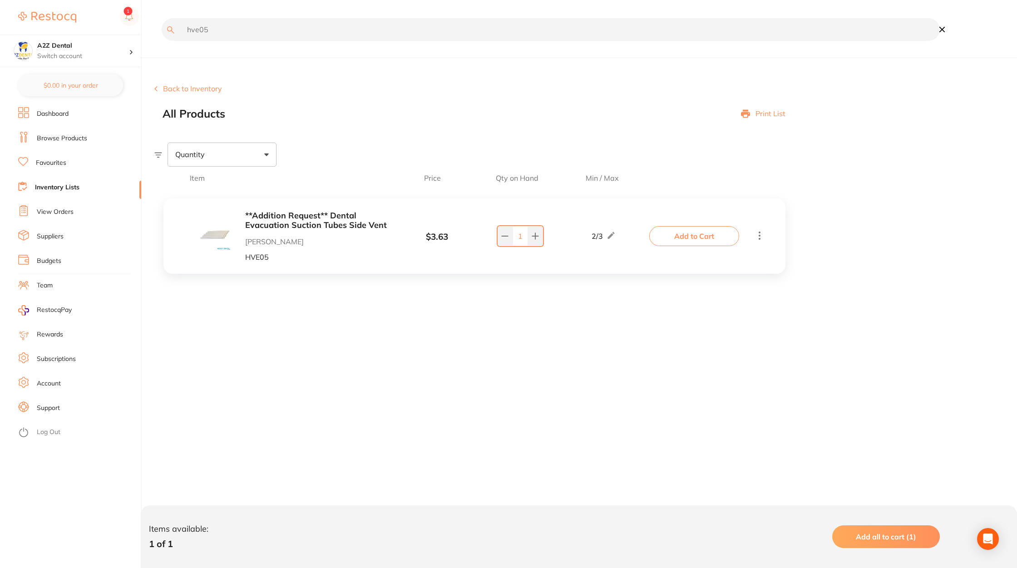
type input "hve05"
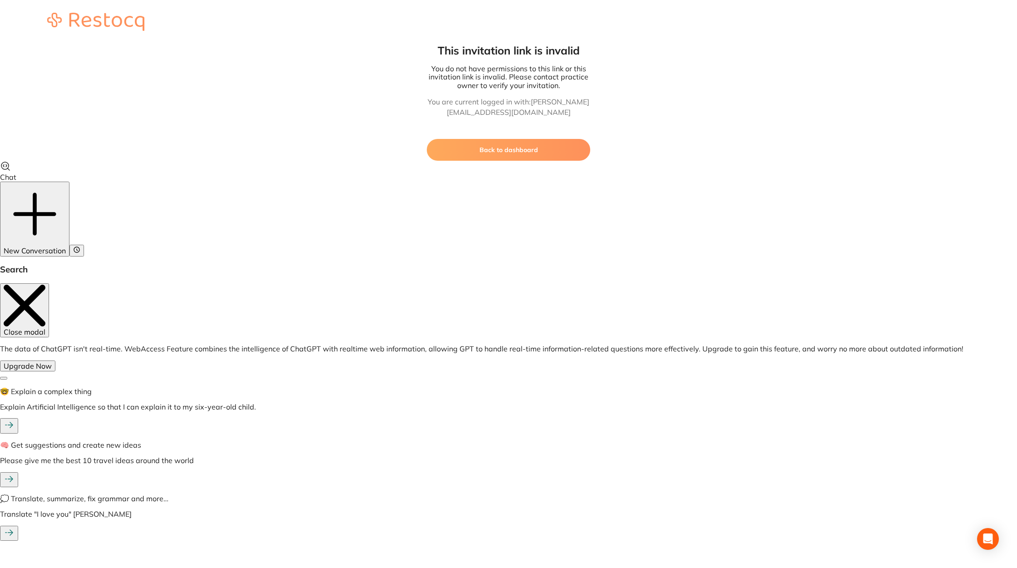
click at [496, 143] on button "Back to dashboard" at bounding box center [508, 150] width 163 height 22
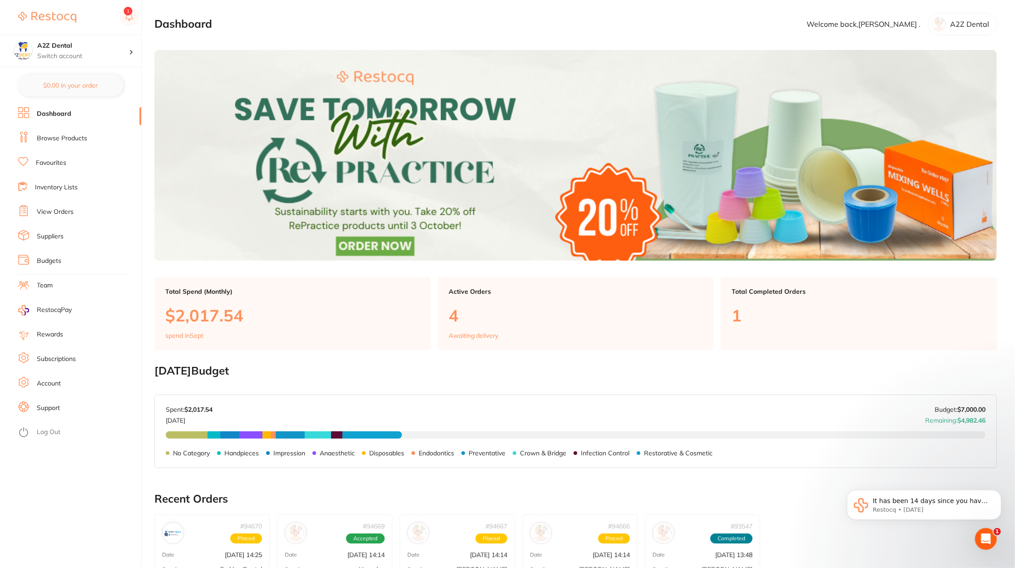
click at [67, 189] on link "Inventory Lists" at bounding box center [56, 187] width 43 height 9
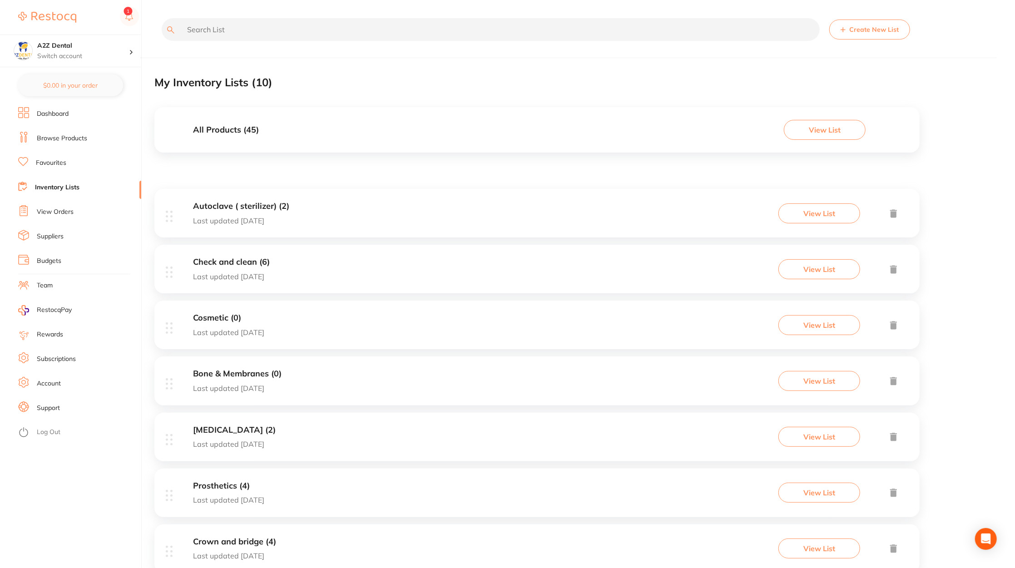
click at [407, 30] on input "text" at bounding box center [491, 29] width 658 height 23
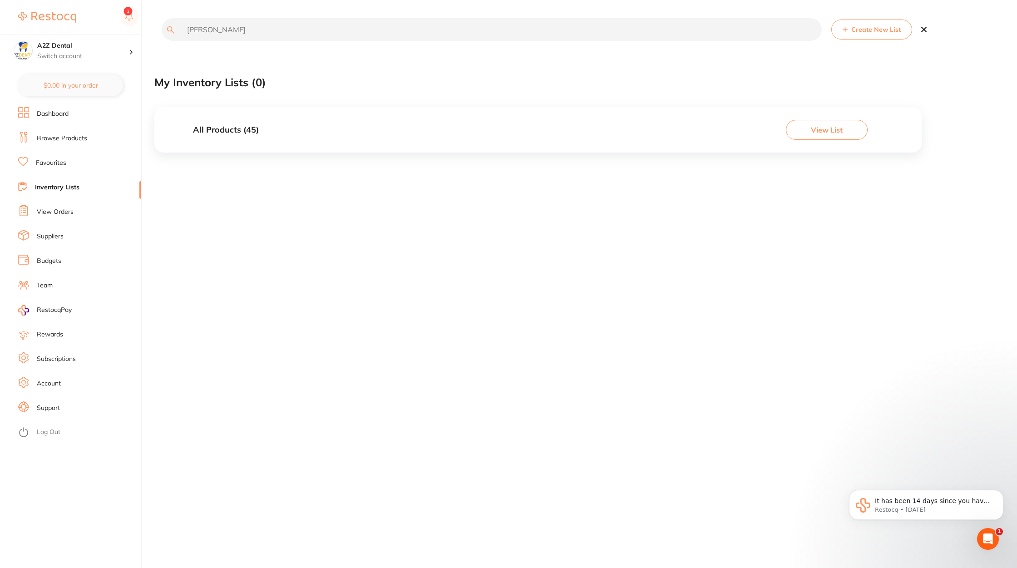
drag, startPoint x: 257, startPoint y: 36, endPoint x: 184, endPoint y: 37, distance: 73.1
click at [183, 36] on input "adam" at bounding box center [492, 29] width 660 height 23
type input "a"
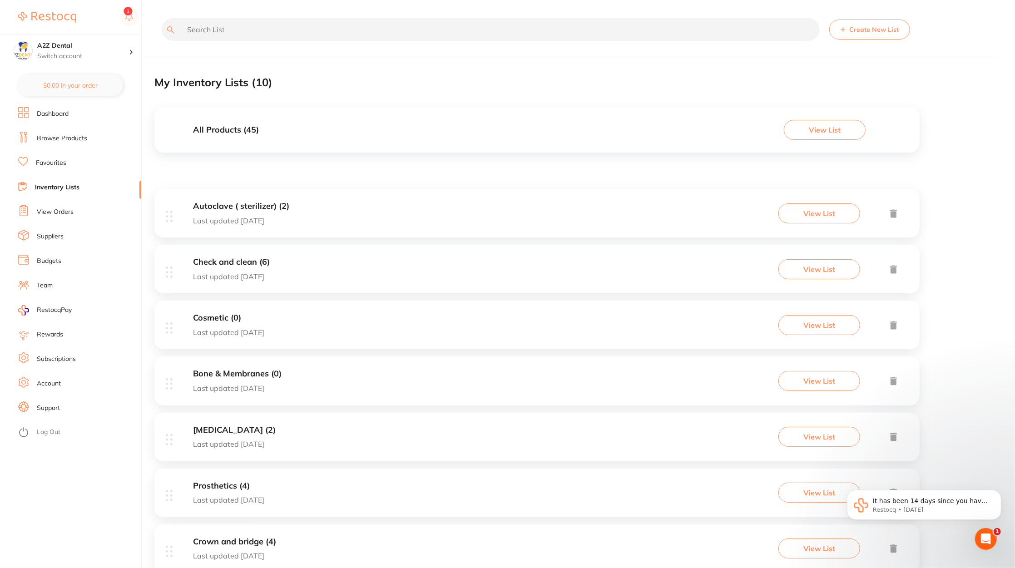
click at [356, 25] on input "text" at bounding box center [491, 29] width 658 height 23
paste input "ct-9889874"
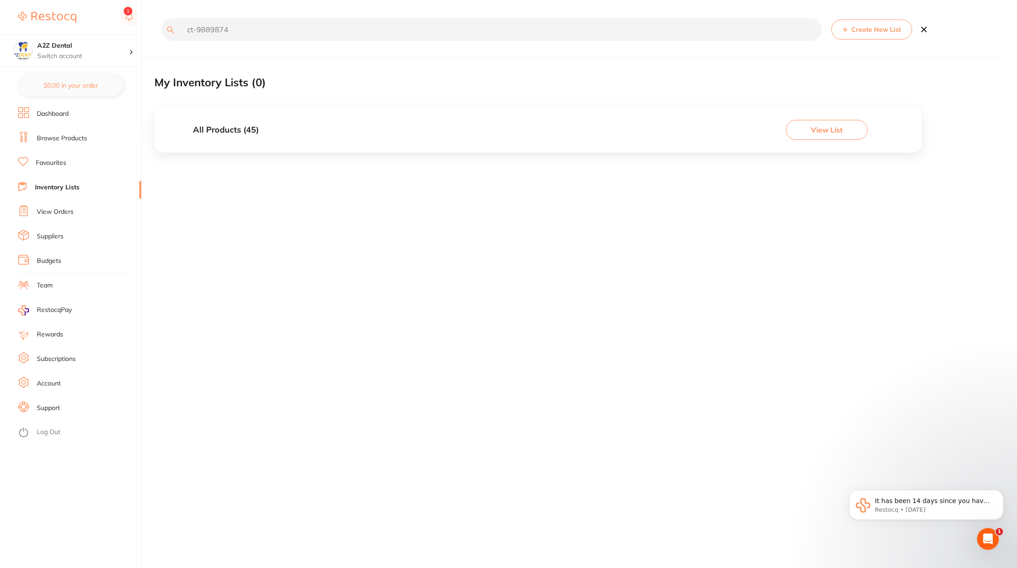
type input "ct-9889874"
click at [808, 132] on button "View List" at bounding box center [827, 130] width 82 height 20
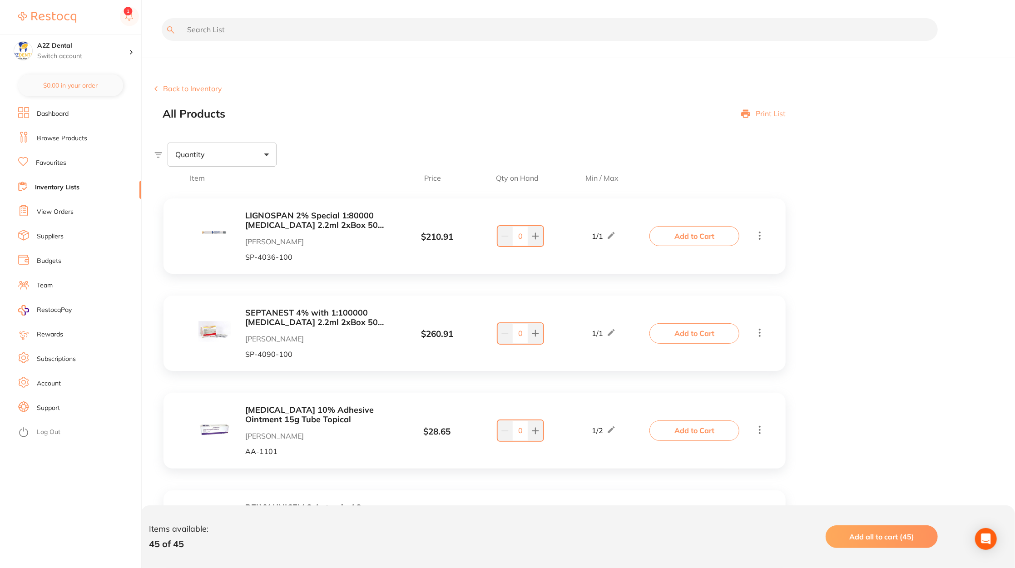
click at [320, 30] on input "text" at bounding box center [550, 29] width 776 height 23
paste input "ct-9889874"
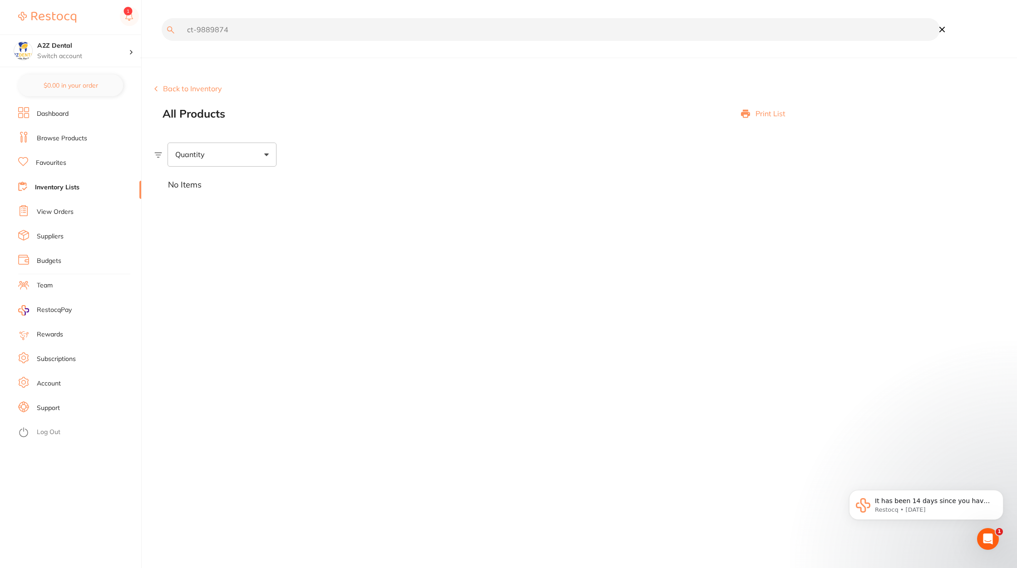
type input "ct-9889874"
drag, startPoint x: 278, startPoint y: 36, endPoint x: 111, endPoint y: 36, distance: 167.1
click at [111, 36] on div "$1,122.00 A2Z Dental Switch account A2Z Dental $0.00 in your order Dashboard Br…" at bounding box center [508, 284] width 1017 height 568
type textarea "874"
drag, startPoint x: 235, startPoint y: 28, endPoint x: 107, endPoint y: 27, distance: 128.5
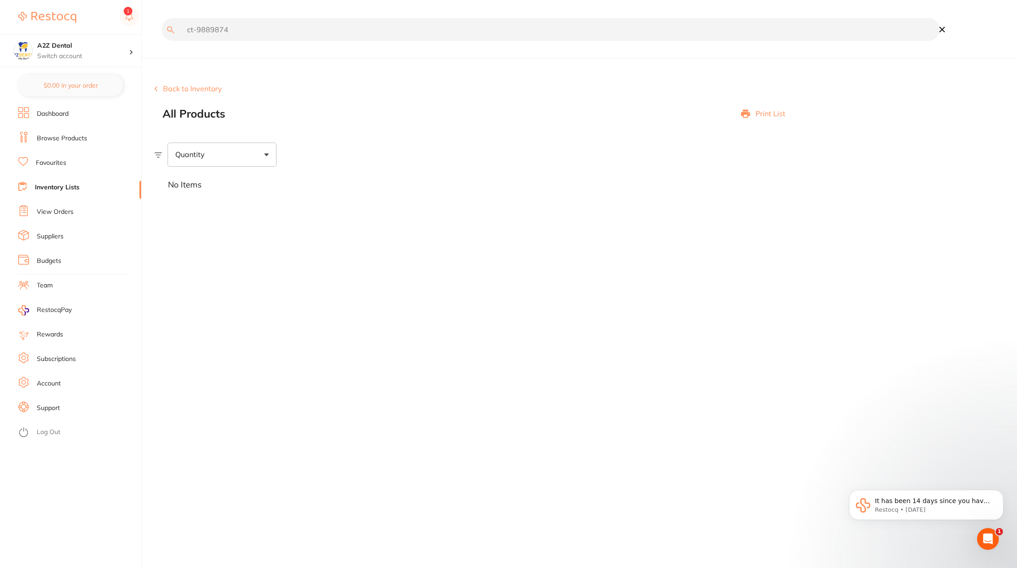
click at [107, 27] on div "$1,122.00 A2Z Dental Switch account A2Z Dental $0.00 in your order Dashboard Br…" at bounding box center [508, 284] width 1017 height 568
paste input "6"
click at [398, 350] on main "ct-9889876 Back to Inventory All Products Print List Quantity No Items ✕" at bounding box center [585, 284] width 863 height 568
drag, startPoint x: 284, startPoint y: 25, endPoint x: 154, endPoint y: 26, distance: 129.9
click at [154, 26] on div "ct-9889876" at bounding box center [547, 36] width 786 height 36
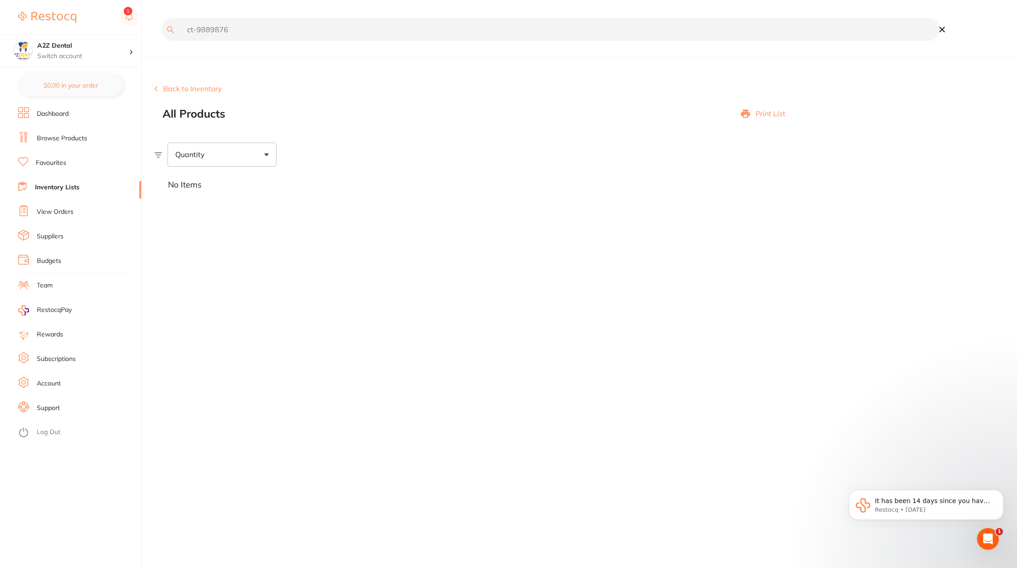
paste input "ybertech nitrile gloves s"
type input "cybertech nitrile gloves"
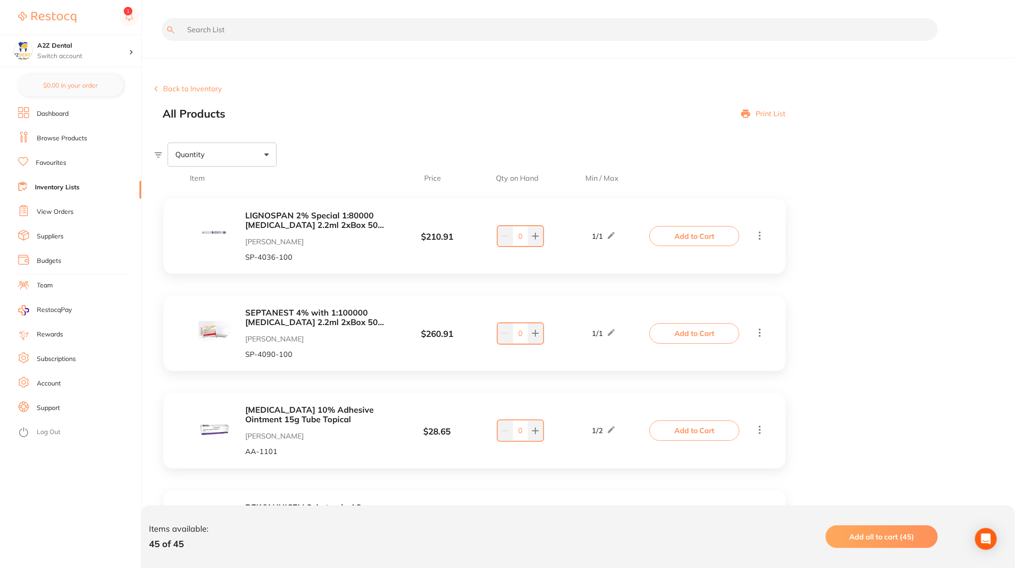
click at [318, 35] on input "text" at bounding box center [550, 29] width 776 height 23
paste input "cybertech nitrile gloves s"
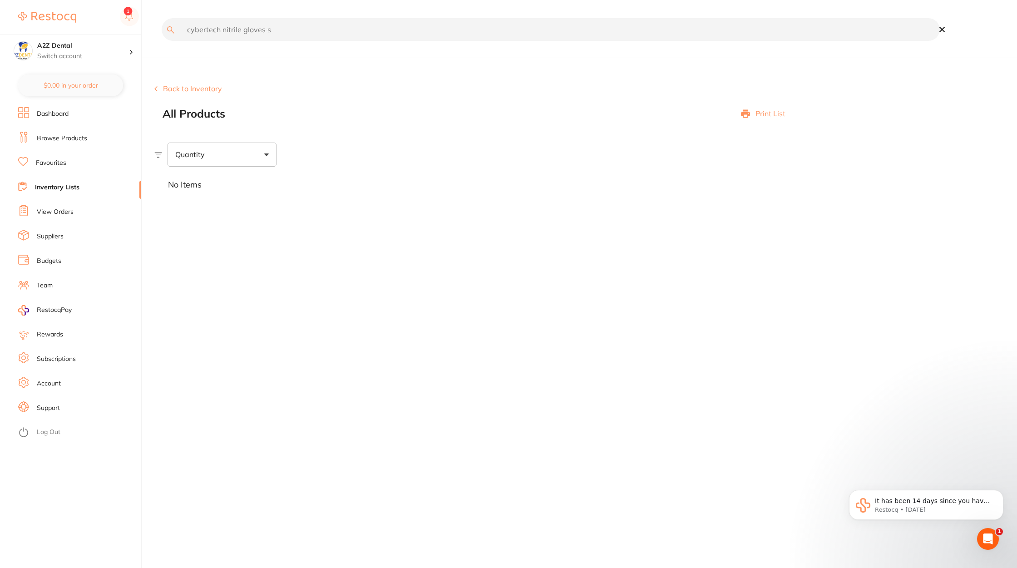
drag, startPoint x: 340, startPoint y: 23, endPoint x: 292, endPoint y: 48, distance: 54.2
click at [292, 48] on div "cybertech nitrile gloves s" at bounding box center [547, 36] width 786 height 36
type input "l"
type input "gloves"
